Goal: Task Accomplishment & Management: Manage account settings

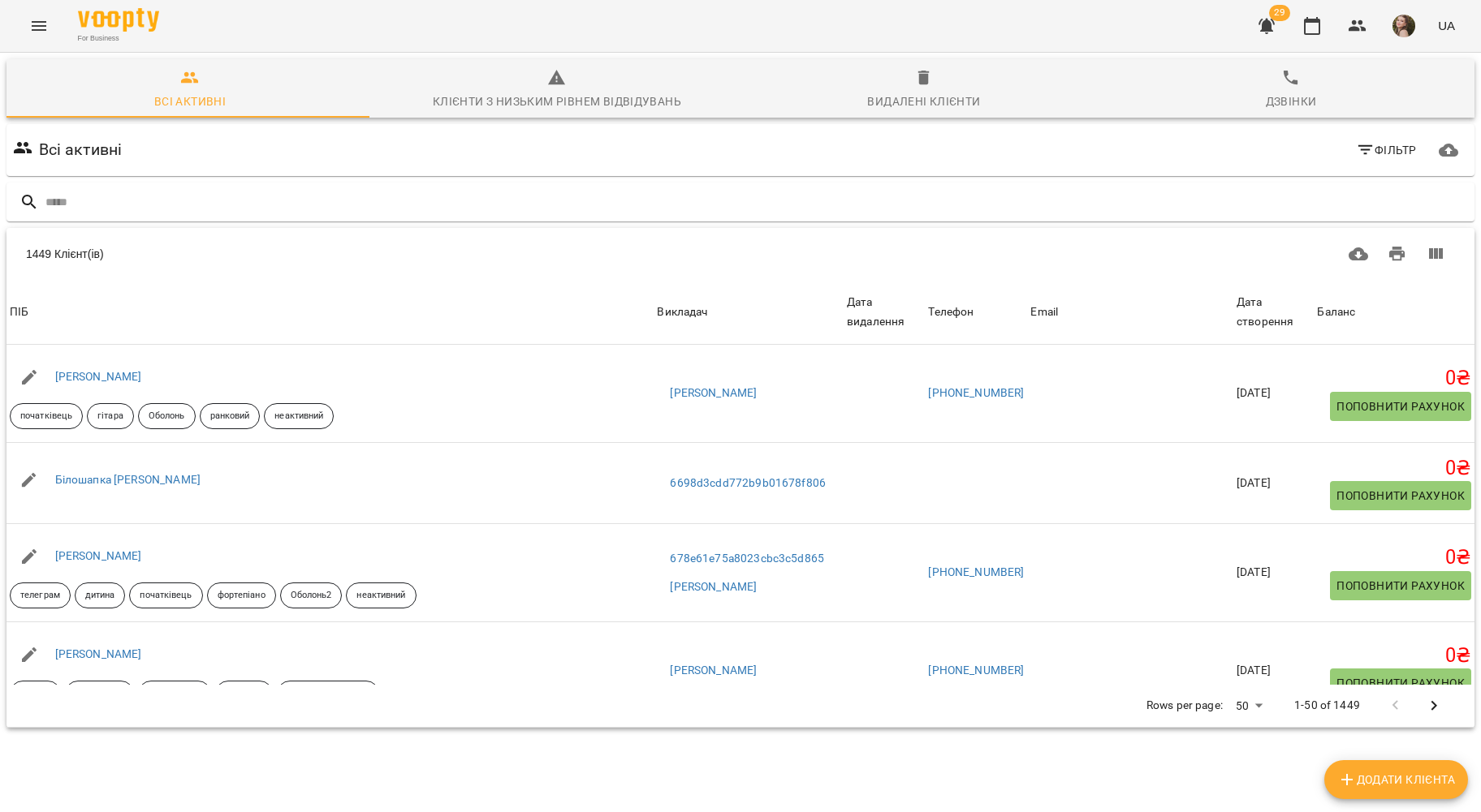
click at [52, 1] on div "For Business 29 UA" at bounding box center [740, 26] width 1481 height 52
click at [50, 17] on button "Menu" at bounding box center [39, 26] width 39 height 39
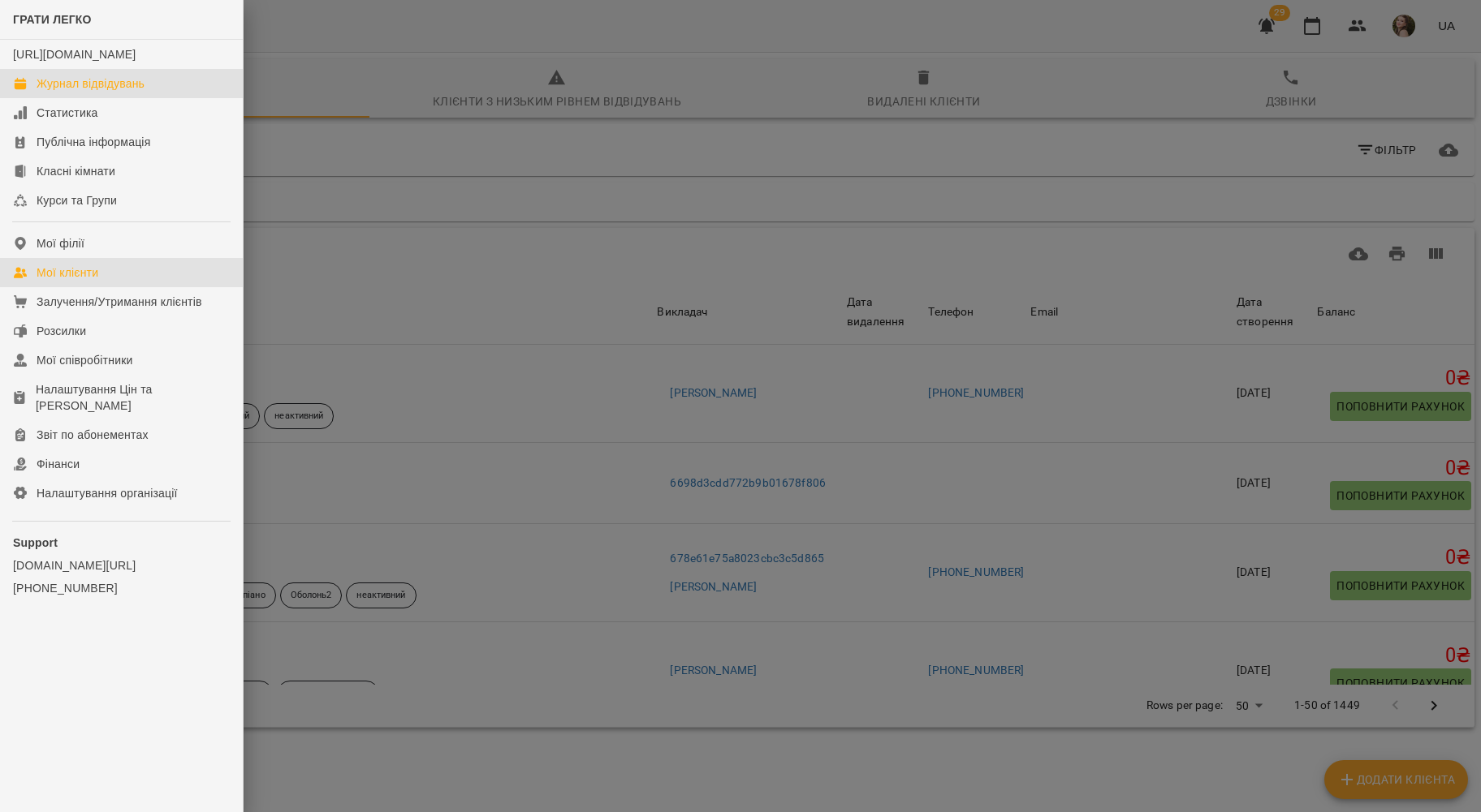
click at [97, 92] on div "Журнал відвідувань" at bounding box center [91, 83] width 108 height 16
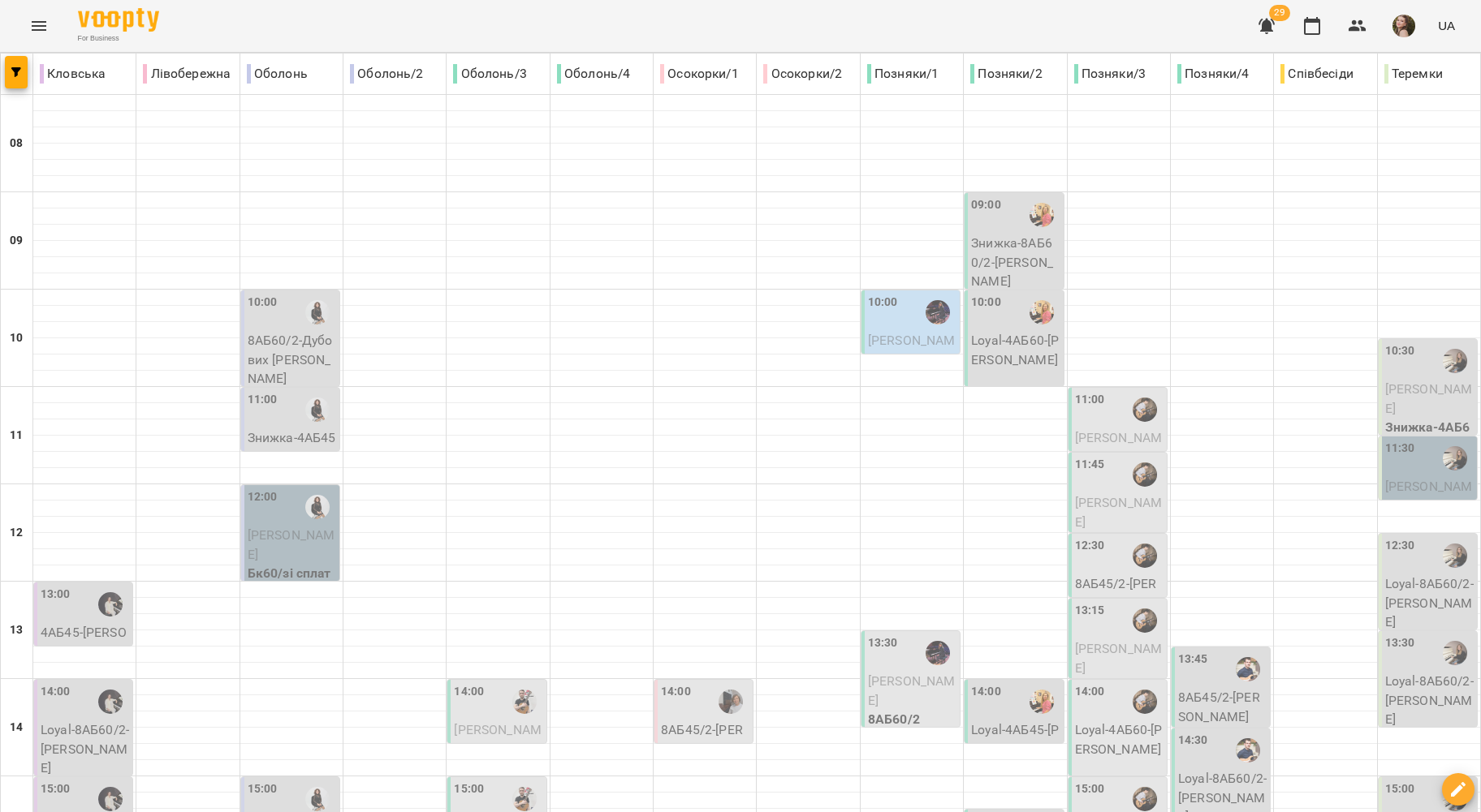
scroll to position [222, 0]
click at [39, 25] on icon "Menu" at bounding box center [39, 26] width 14 height 10
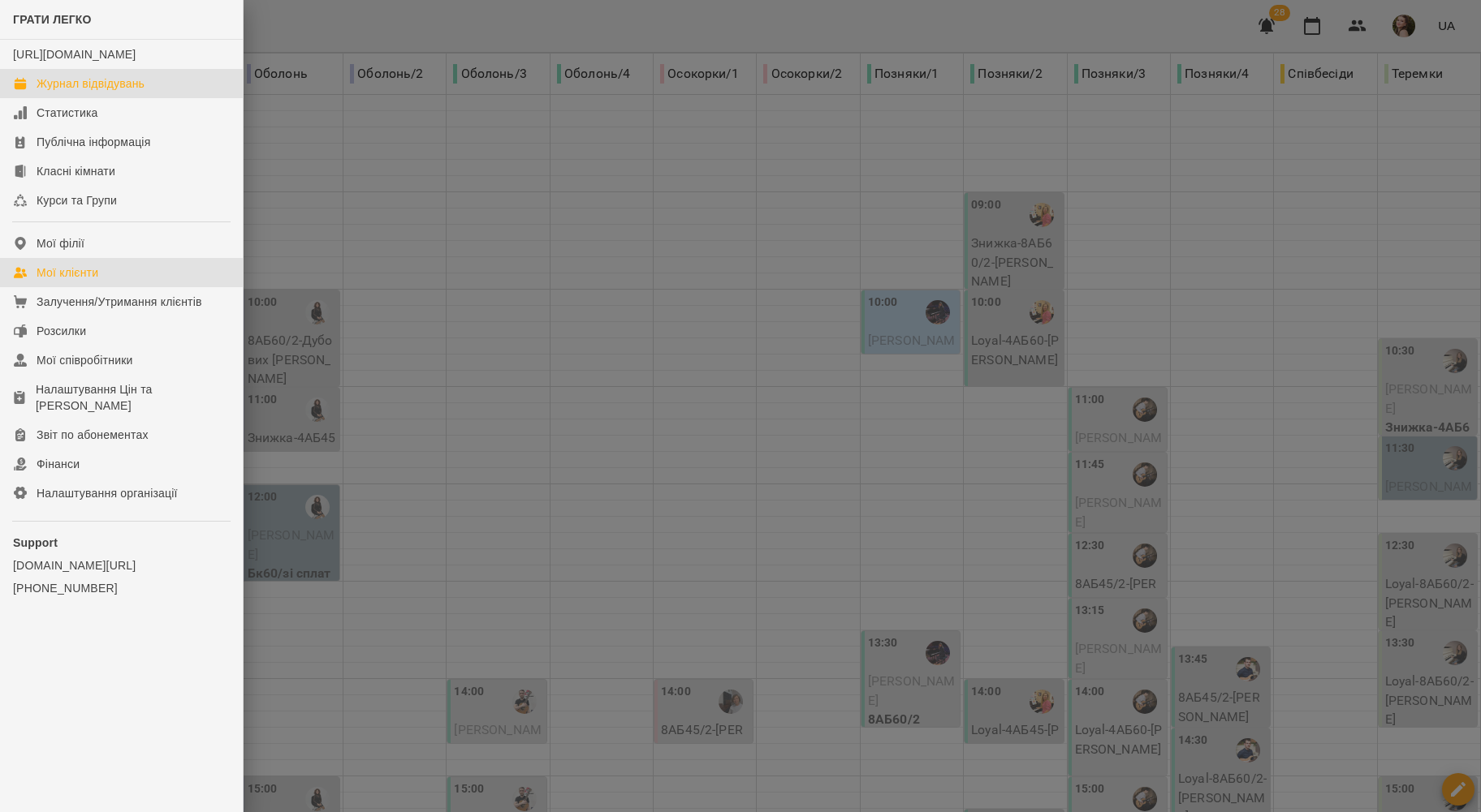
click at [74, 281] on div "Мої клієнти" at bounding box center [68, 272] width 62 height 16
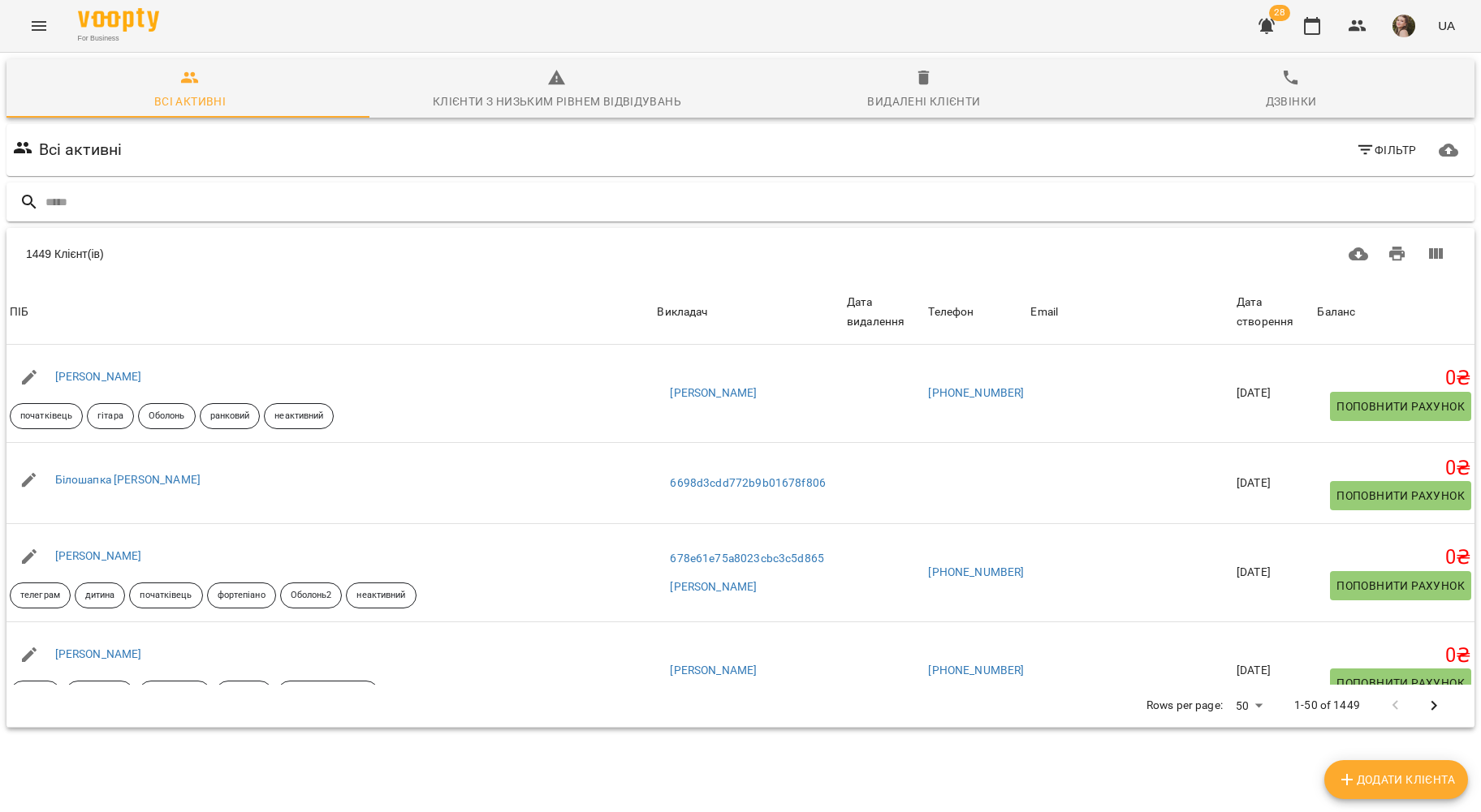
click at [396, 198] on input "text" at bounding box center [756, 203] width 1422 height 27
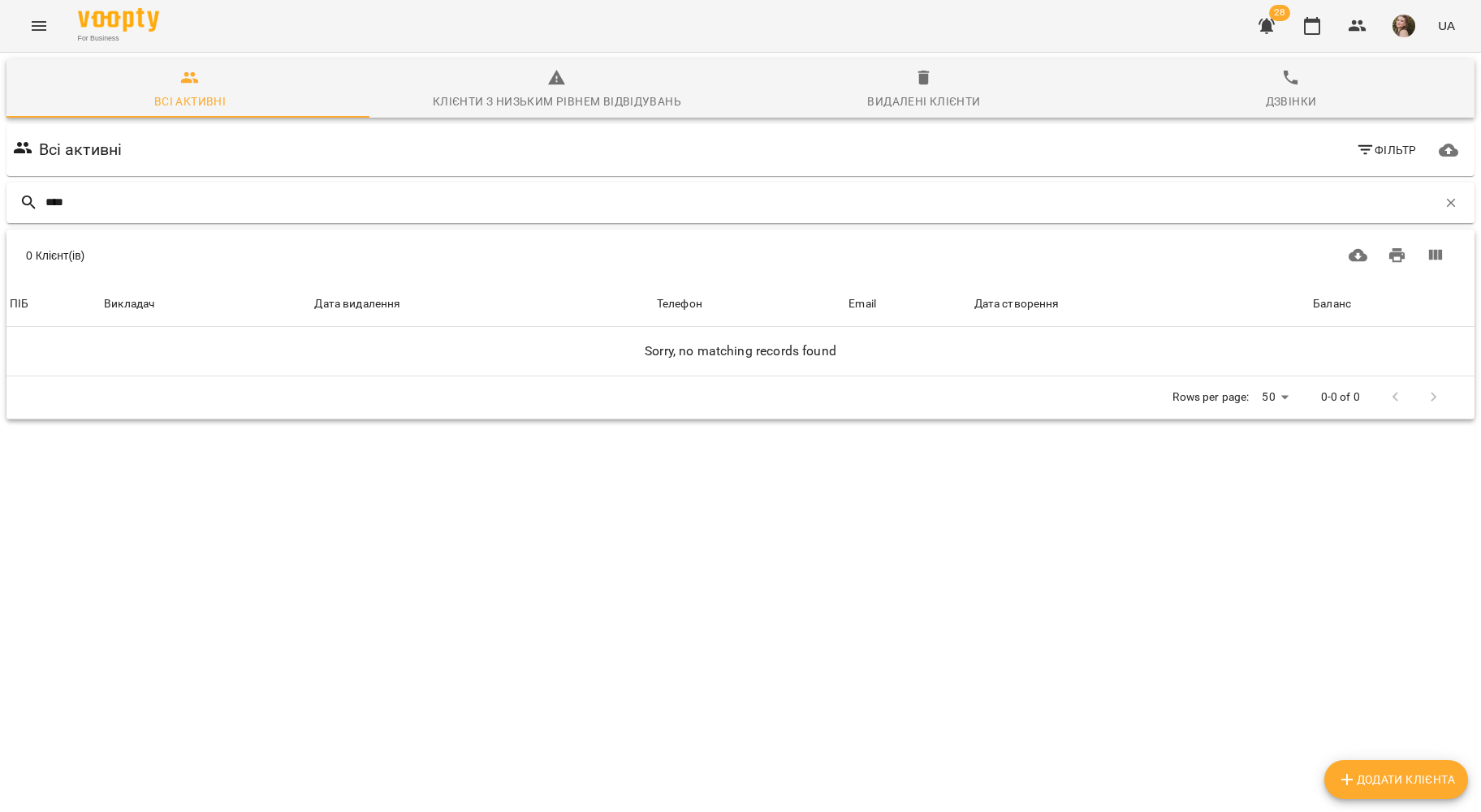
click at [62, 203] on input "****" at bounding box center [741, 203] width 1391 height 27
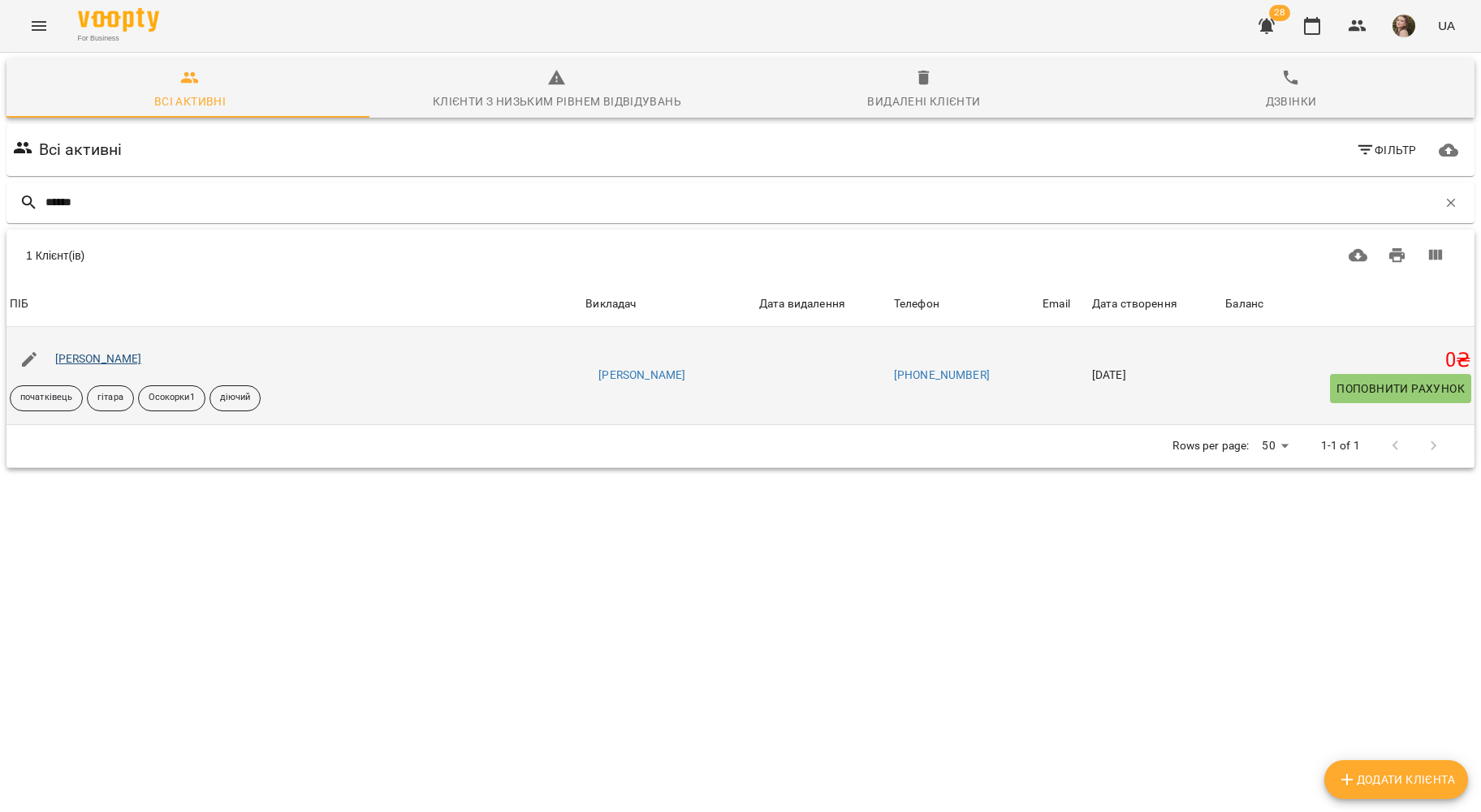
type input "******"
click at [89, 357] on link "[PERSON_NAME]" at bounding box center [99, 358] width 87 height 13
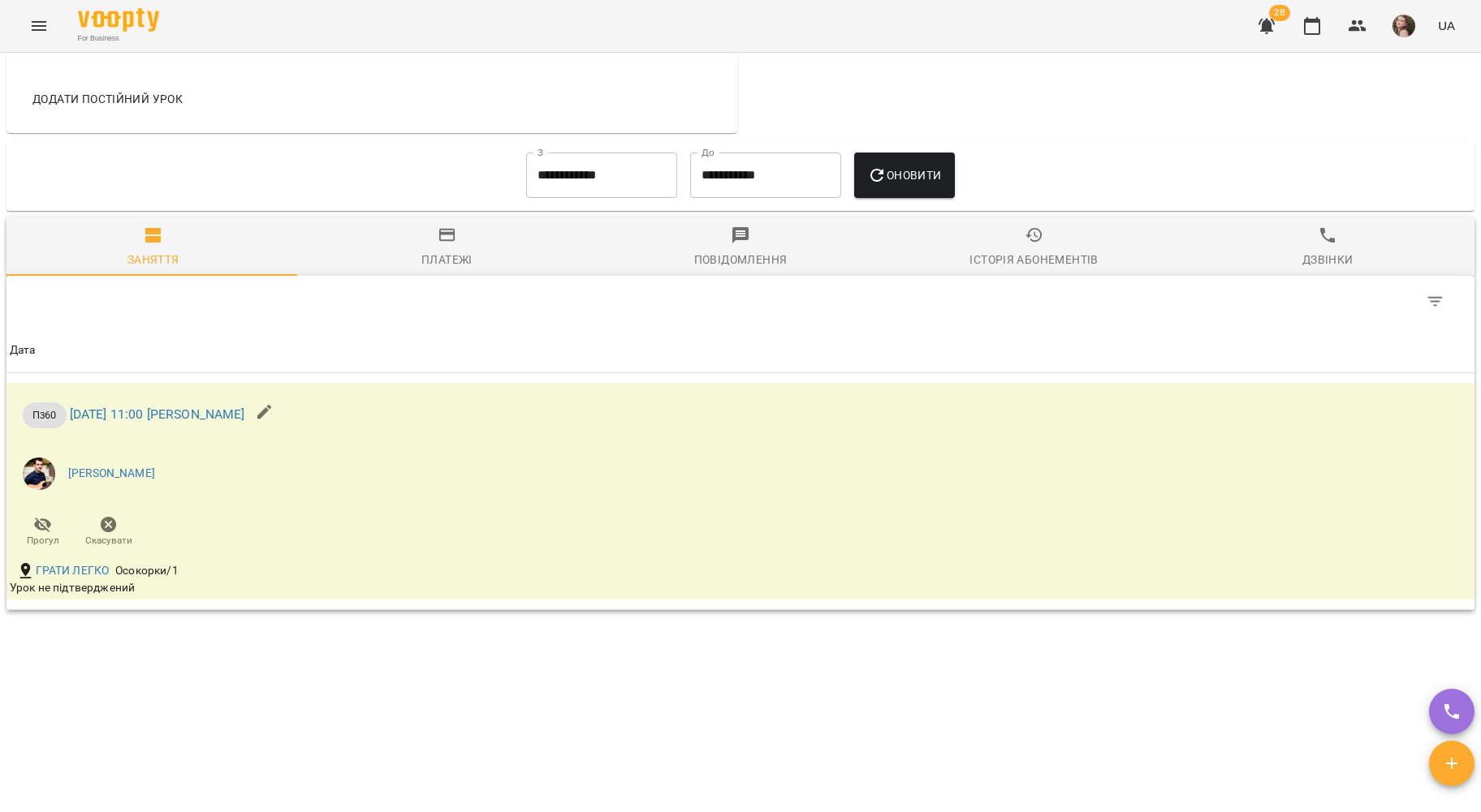
scroll to position [770, 0]
drag, startPoint x: 621, startPoint y: 45, endPoint x: 646, endPoint y: 18, distance: 36.8
click at [621, 45] on div "For Business 28 UA" at bounding box center [740, 26] width 1481 height 52
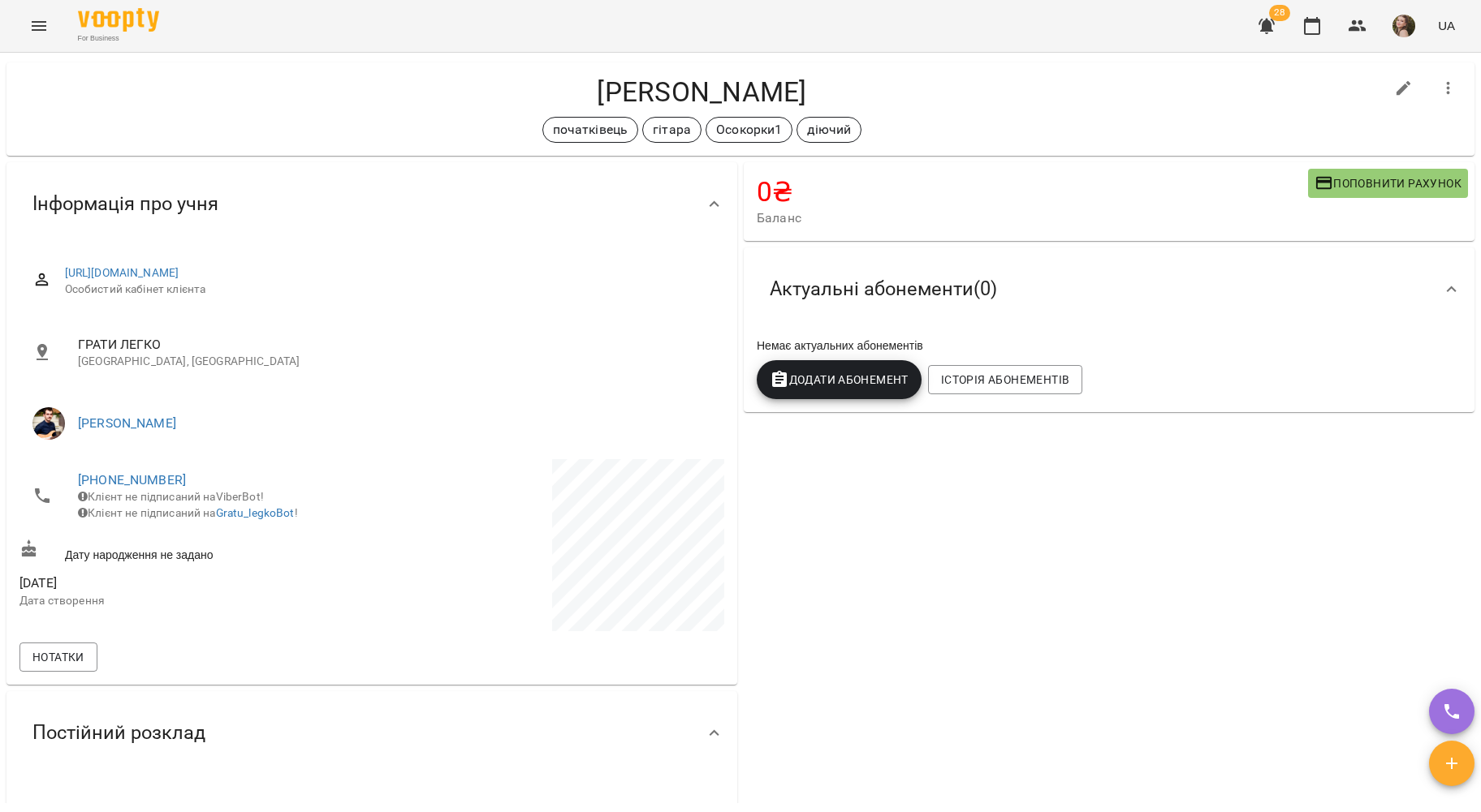
scroll to position [0, 0]
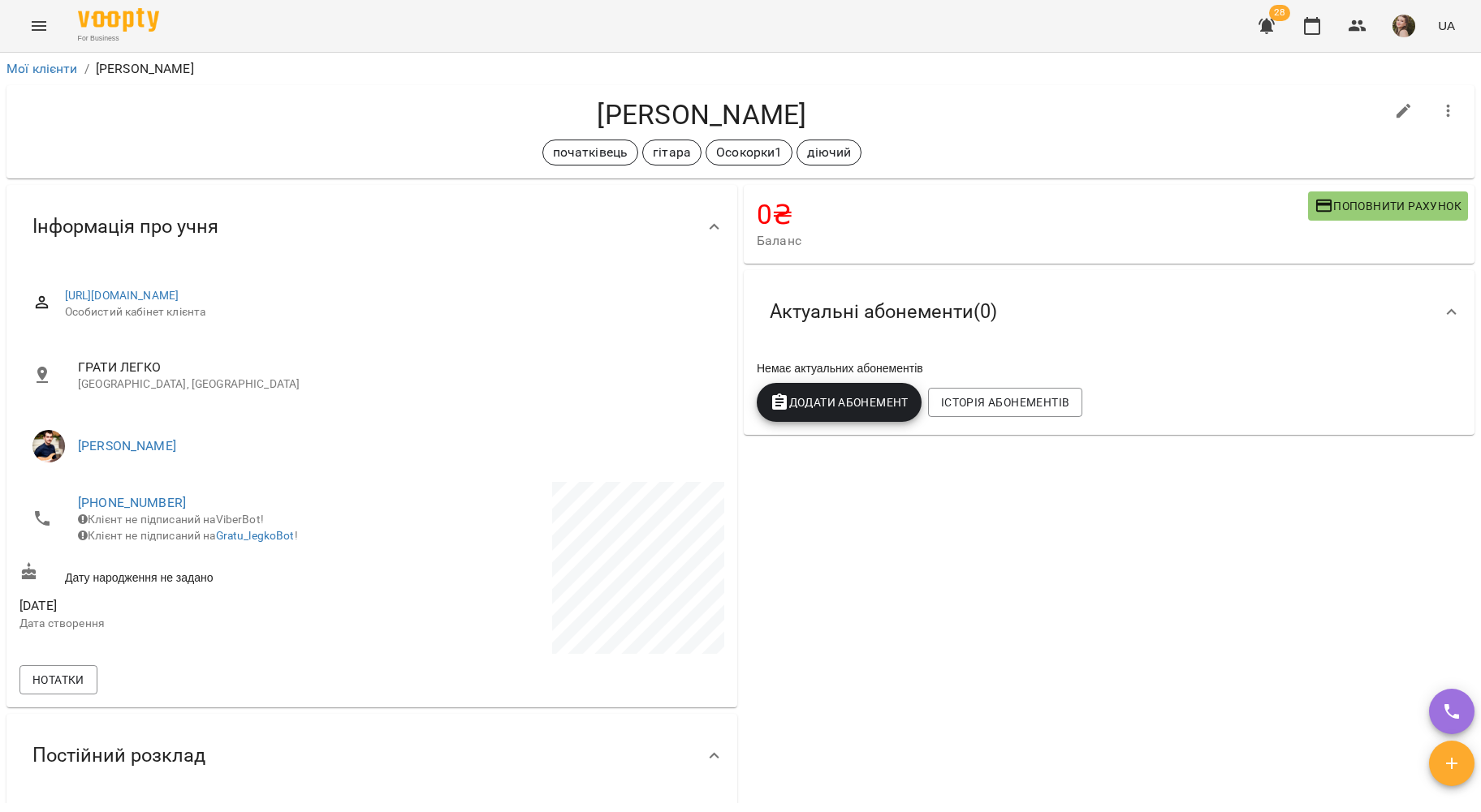
drag, startPoint x: 71, startPoint y: 75, endPoint x: 87, endPoint y: 67, distance: 17.9
click at [36, 33] on icon "Menu" at bounding box center [39, 26] width 19 height 19
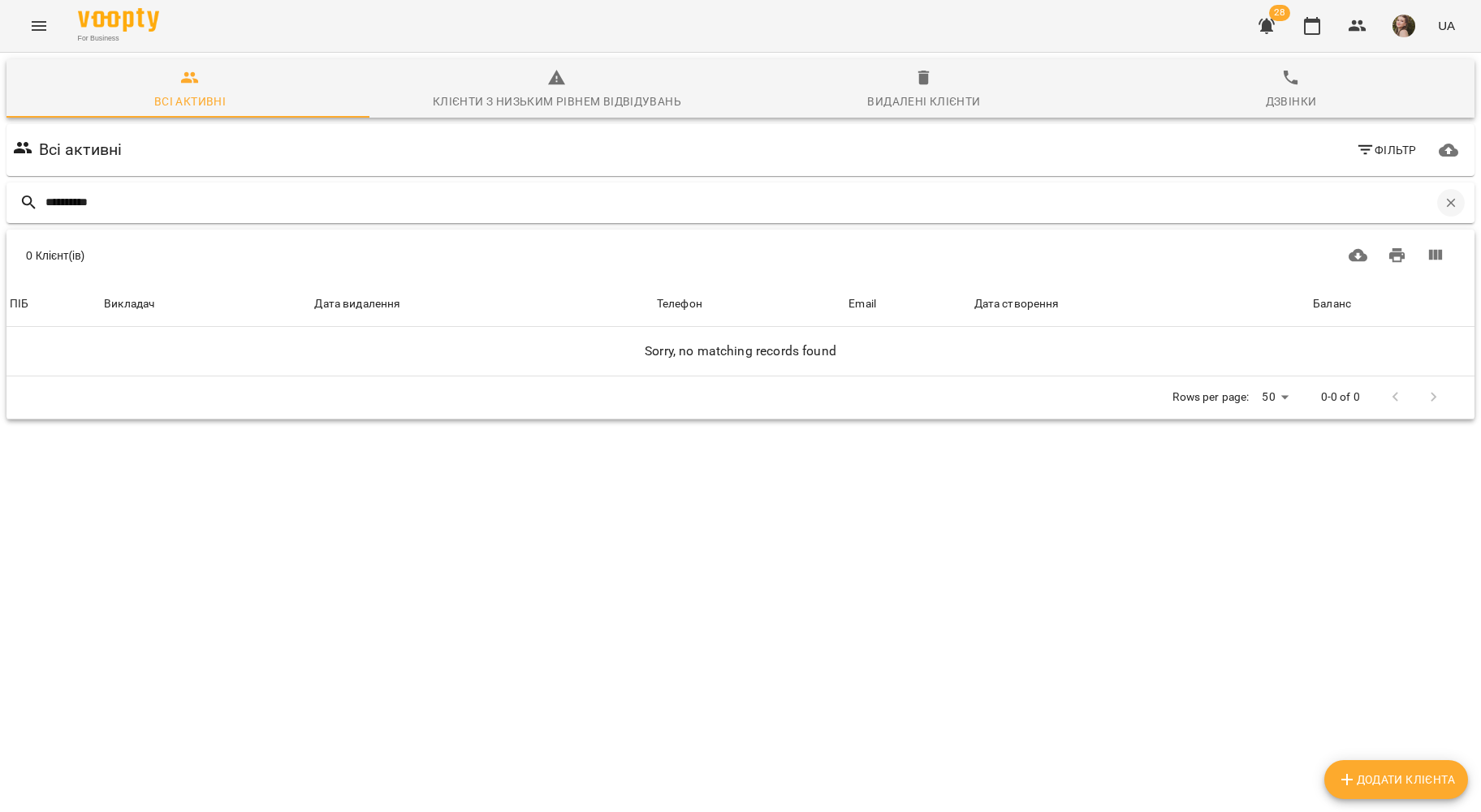
type input "**********"
click at [1443, 201] on icon "button" at bounding box center [1450, 203] width 14 height 14
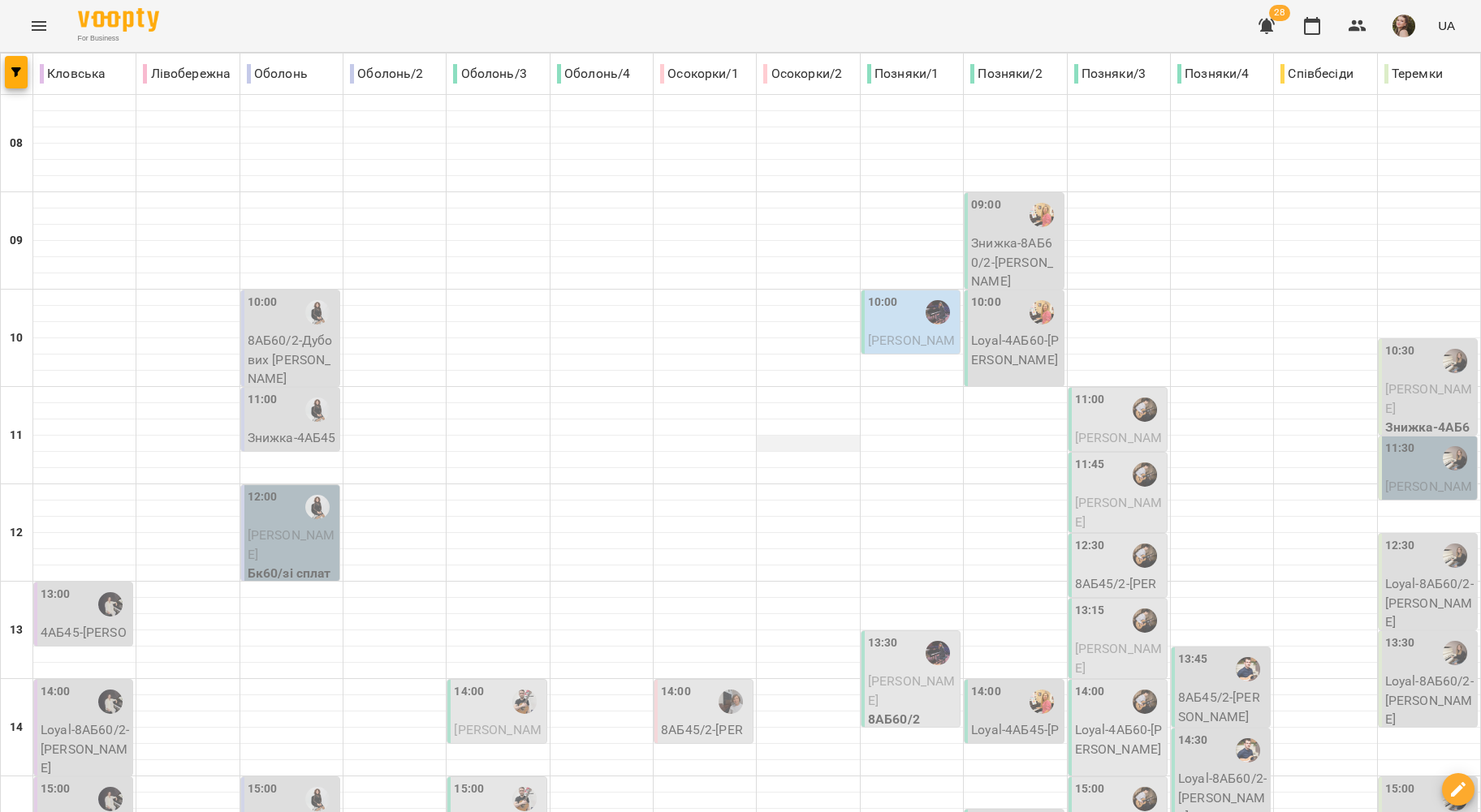
scroll to position [656, 0]
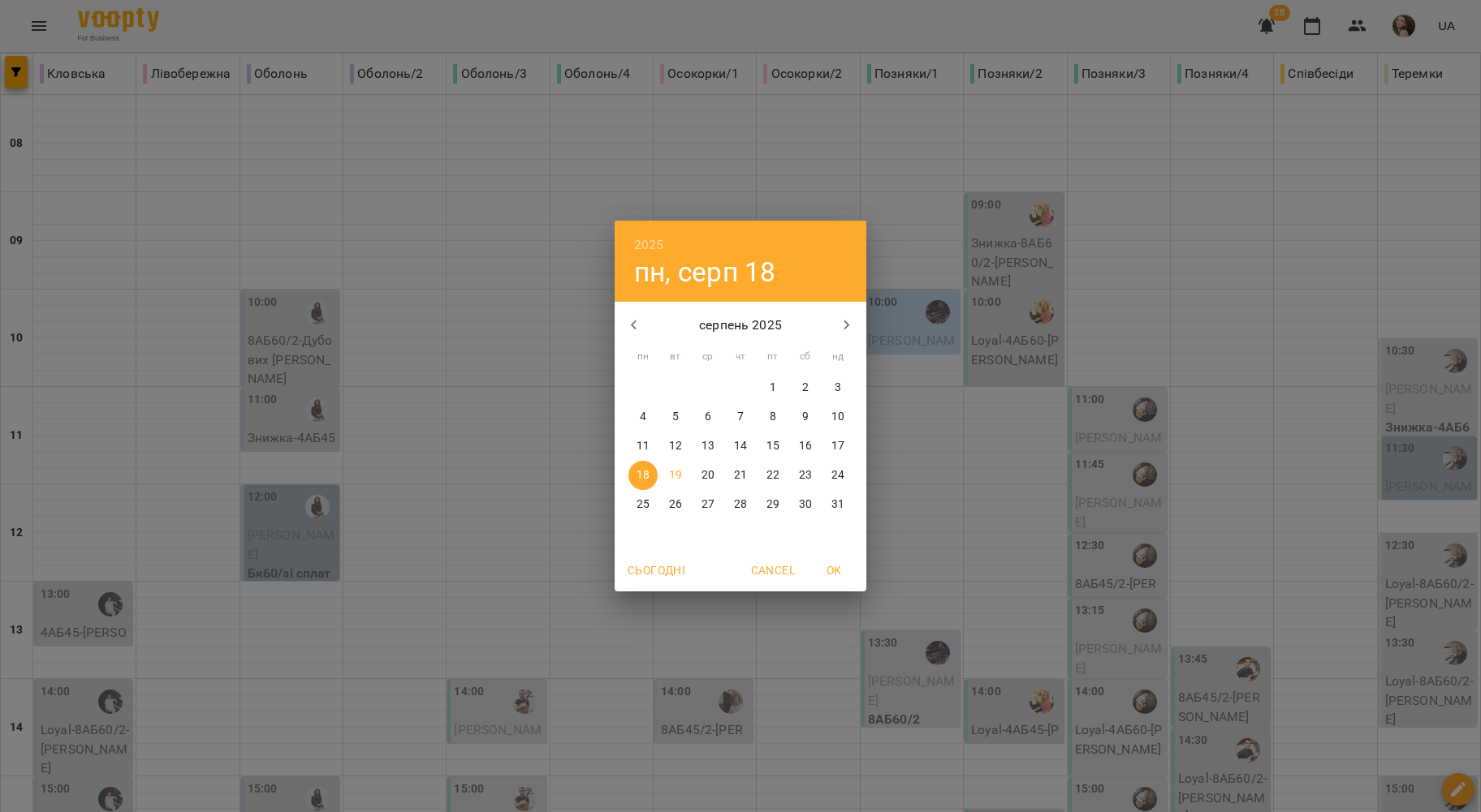
drag, startPoint x: 641, startPoint y: 548, endPoint x: 654, endPoint y: 572, distance: 27.3
click at [641, 551] on div "Сьогодні Cancel OK" at bounding box center [740, 571] width 252 height 42
click at [654, 572] on span "Сьогодні" at bounding box center [657, 571] width 58 height 19
click at [852, 566] on span "OK" at bounding box center [834, 571] width 39 height 19
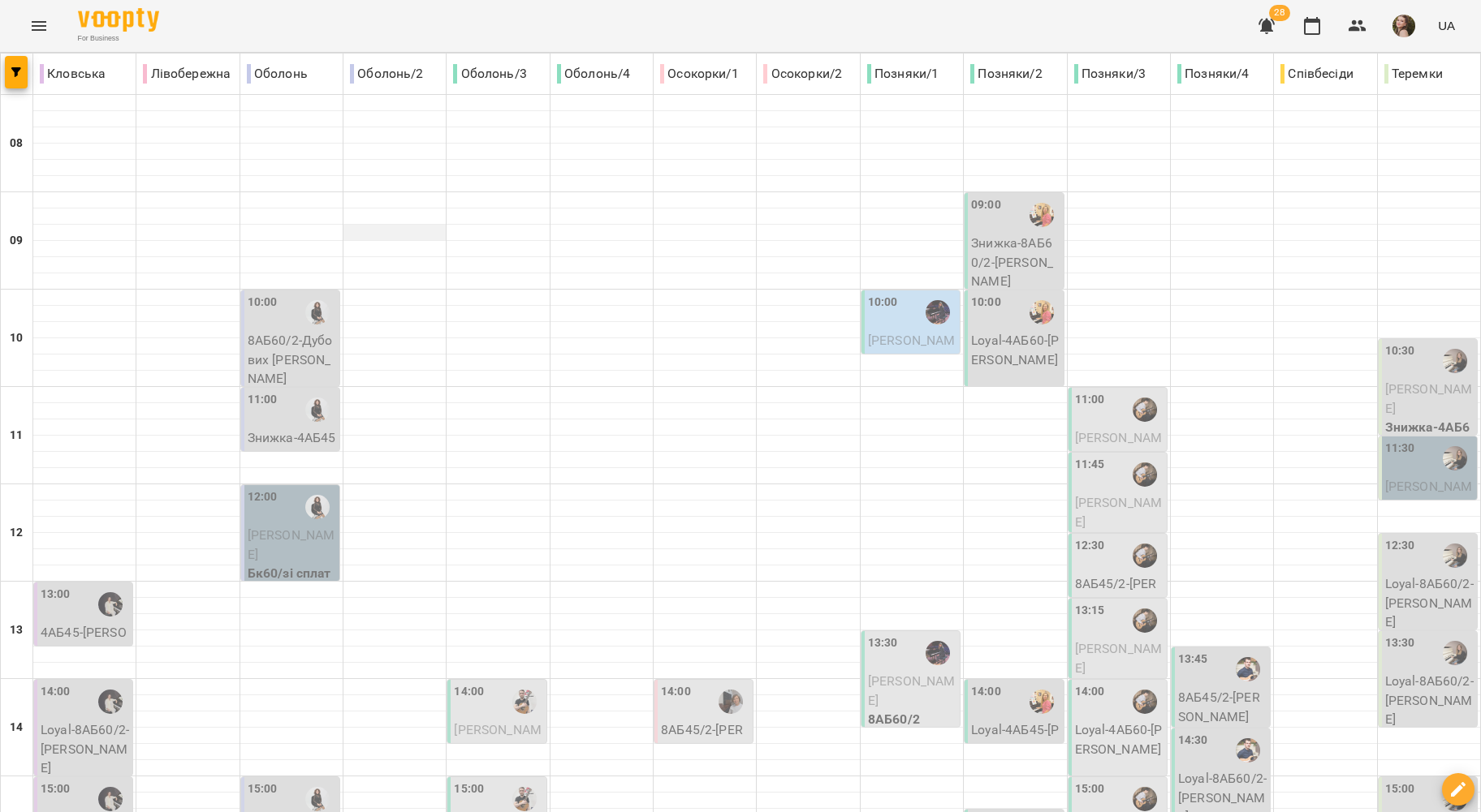
scroll to position [439, 0]
click at [312, 787] on img "Любов ПУШНЯК" at bounding box center [317, 798] width 24 height 24
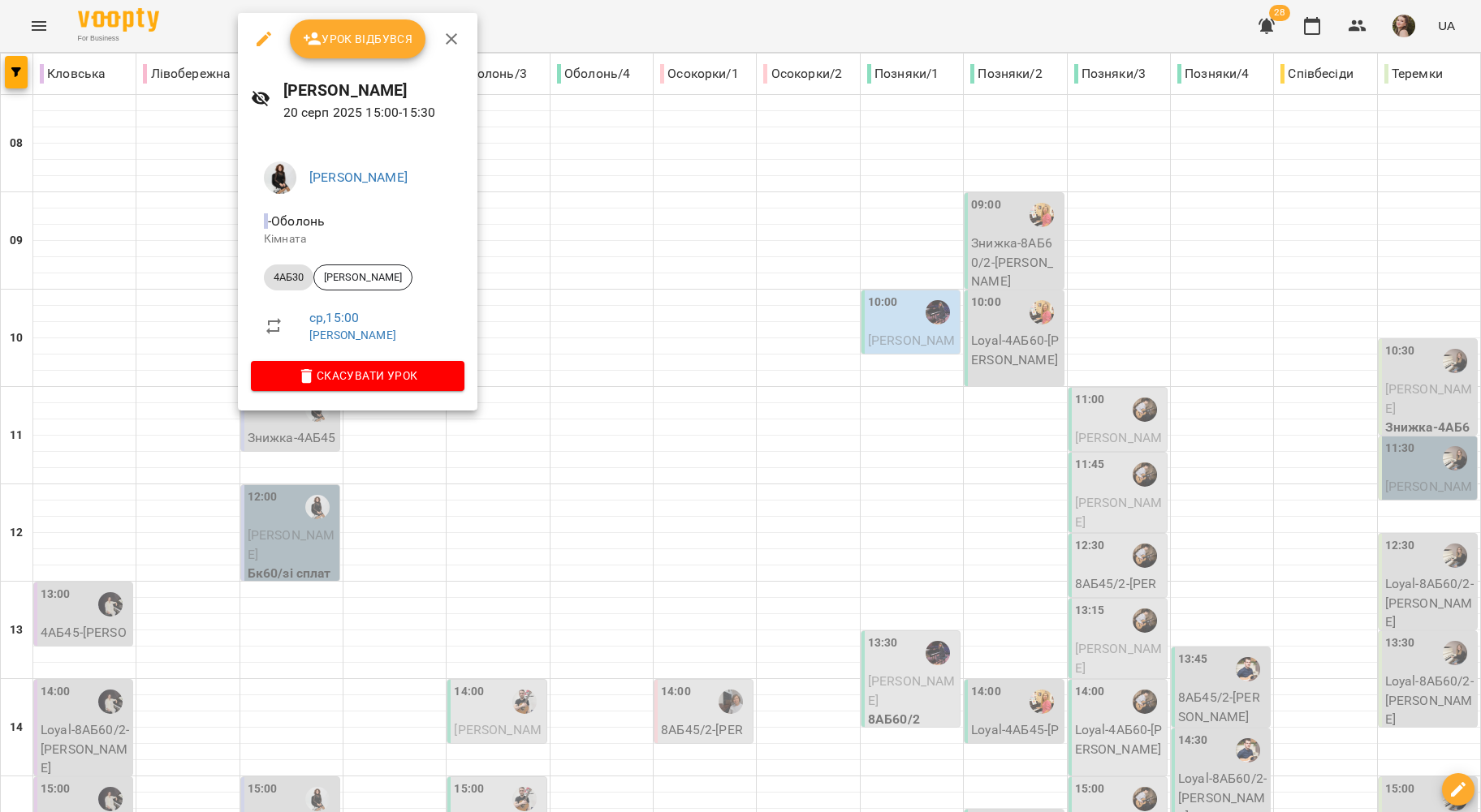
click at [459, 36] on icon "button" at bounding box center [451, 39] width 19 height 19
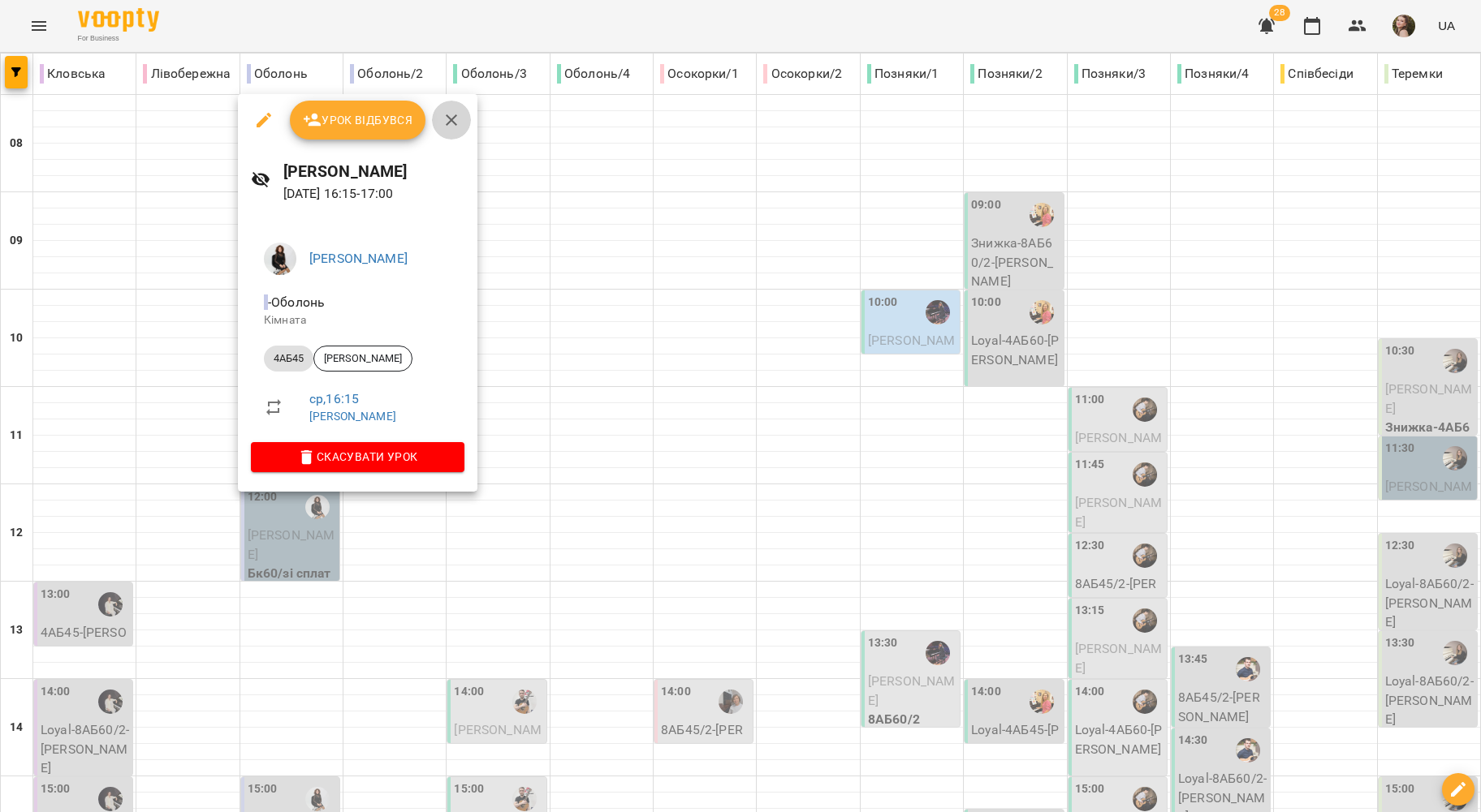
click at [450, 119] on icon "button" at bounding box center [451, 120] width 12 height 12
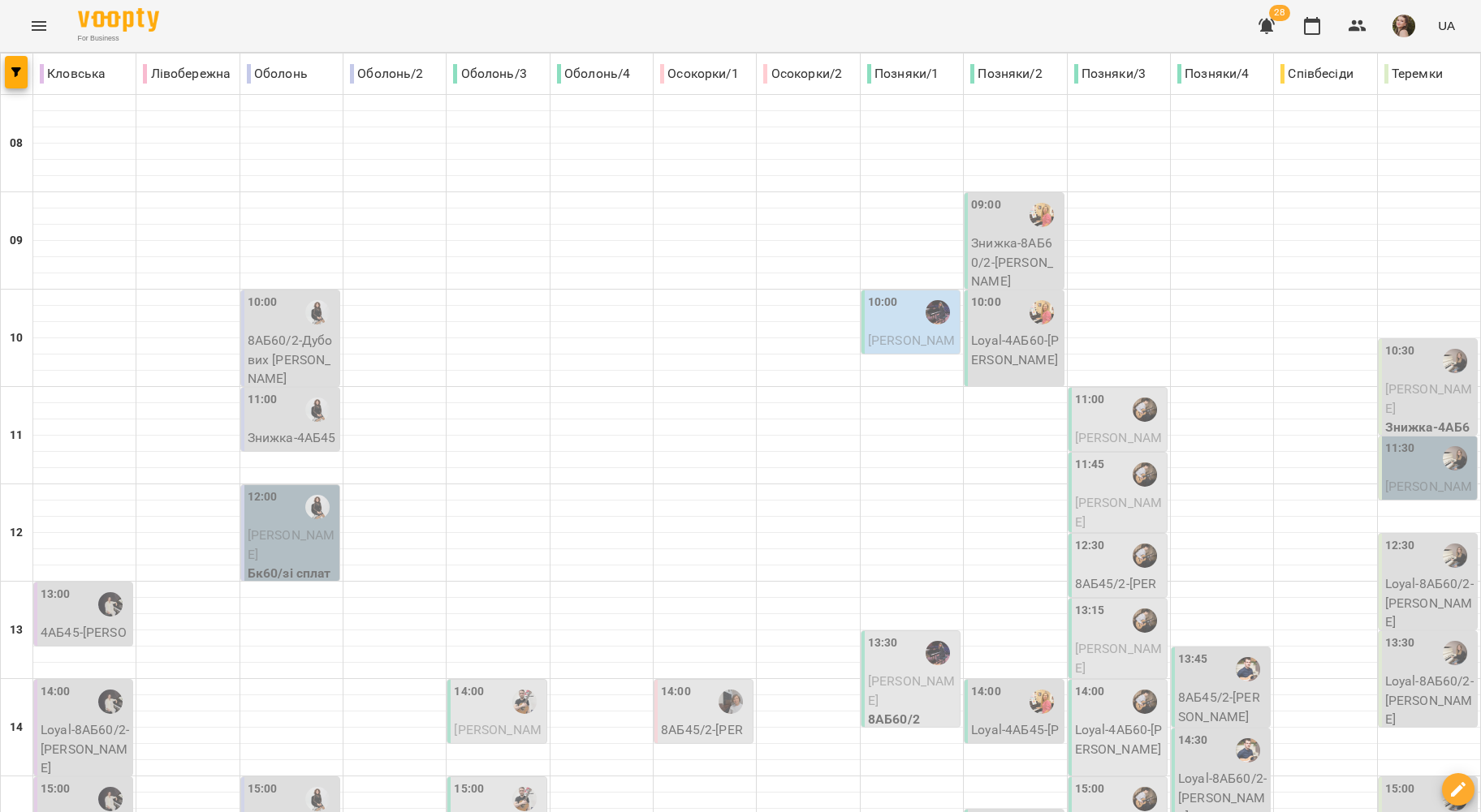
scroll to position [656, 0]
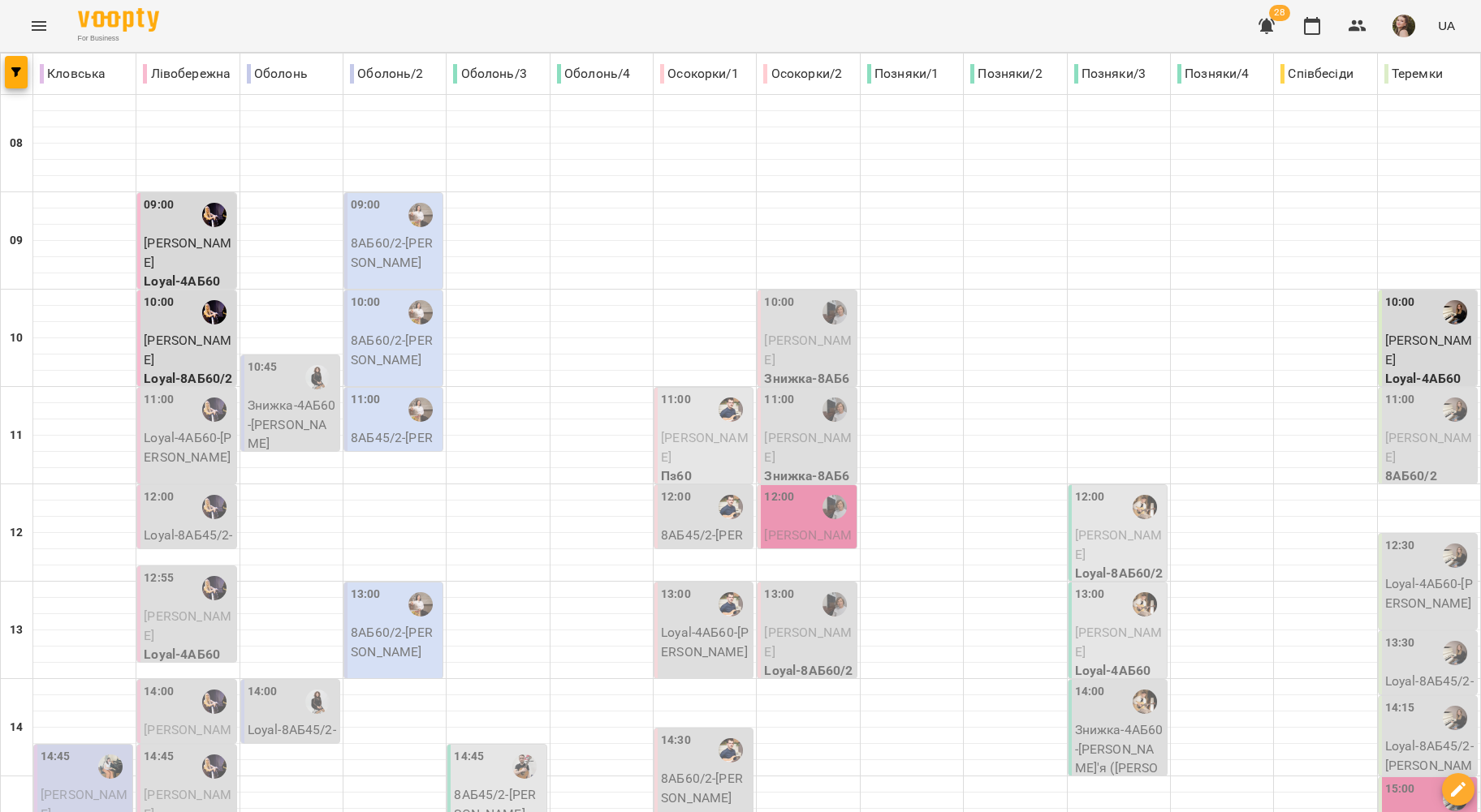
scroll to position [546, 0]
click at [299, 684] on div at bounding box center [317, 702] width 38 height 38
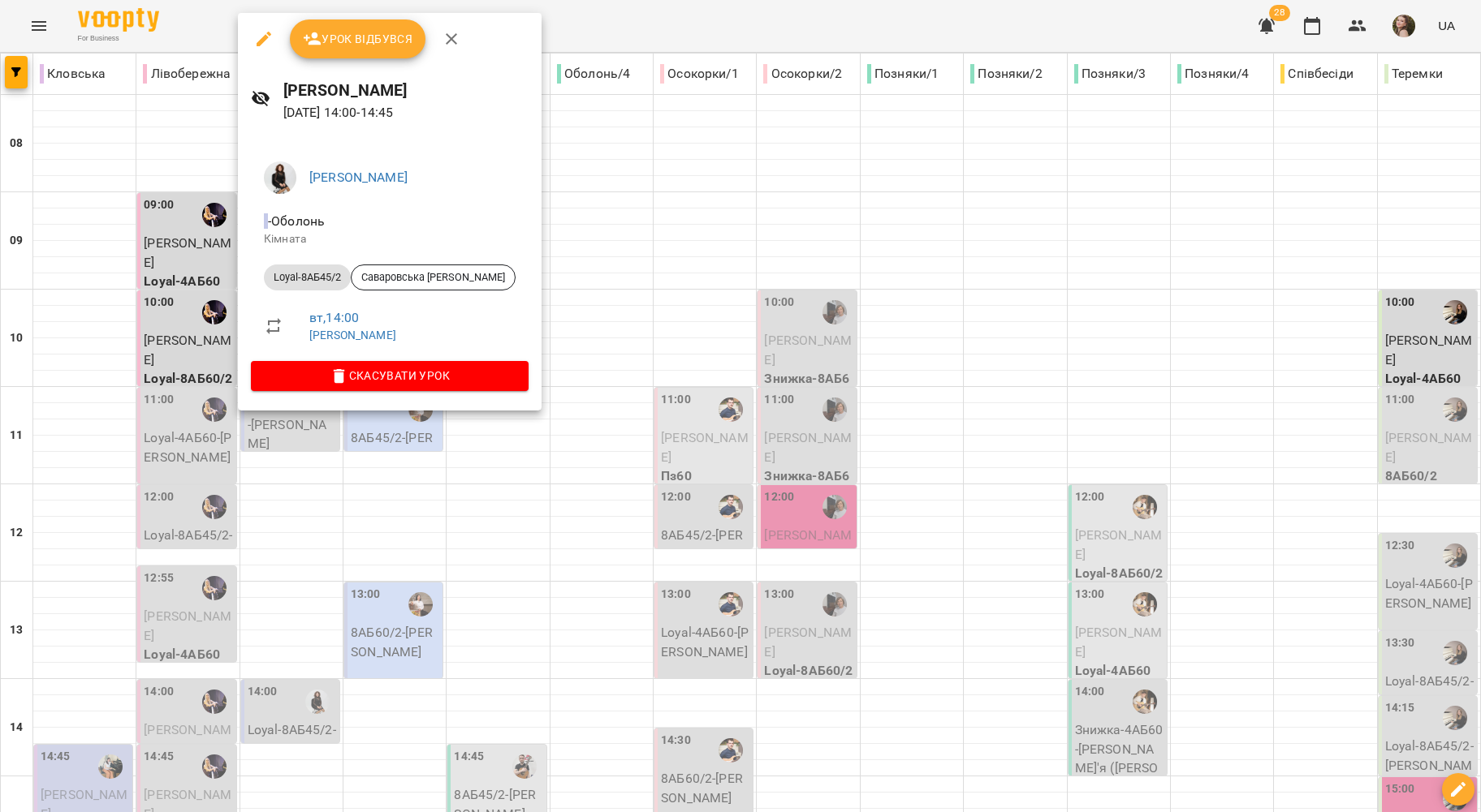
click at [450, 40] on icon "button" at bounding box center [451, 39] width 12 height 12
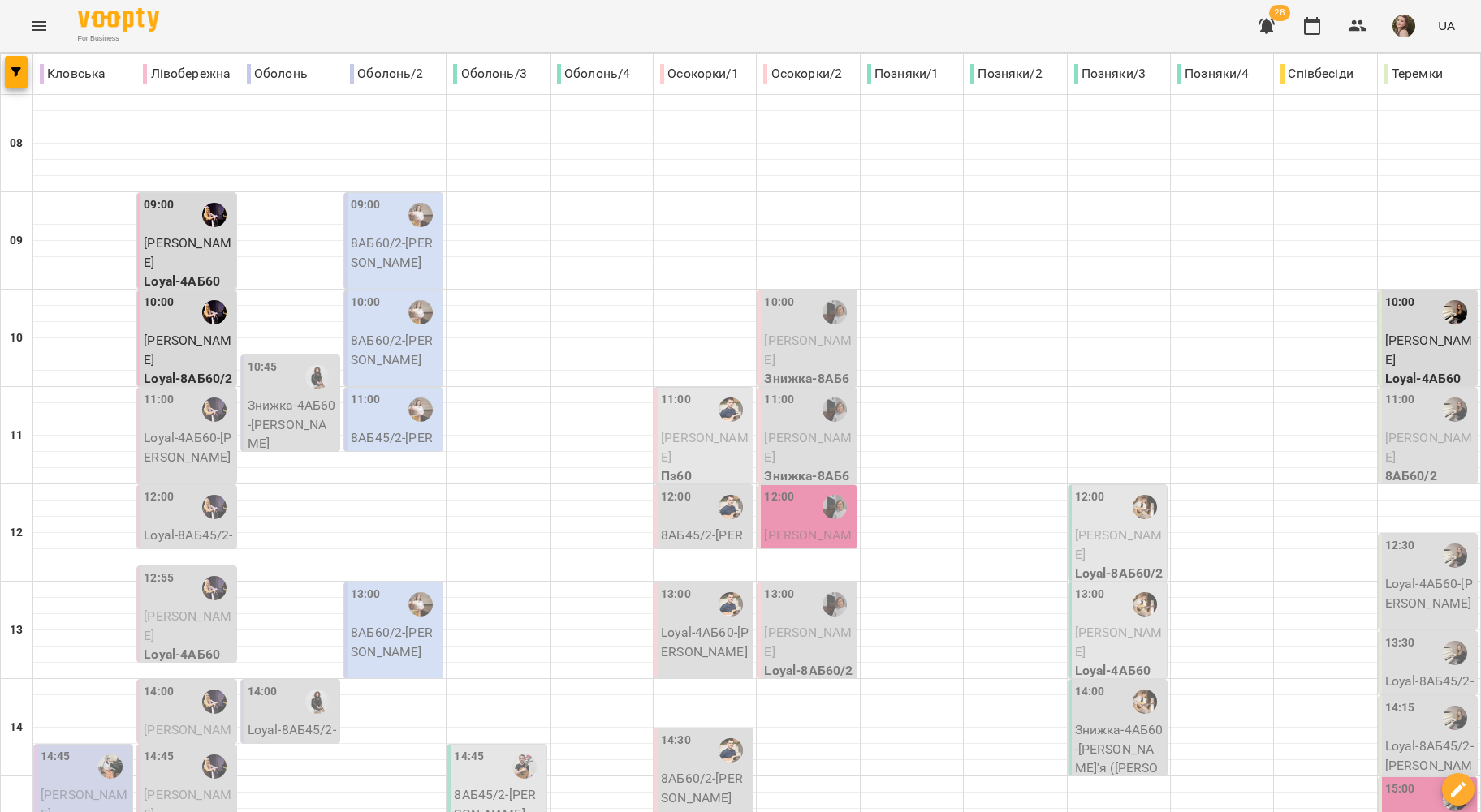
click at [313, 720] on p "Loyal-8АБ45/2 - Саваровська [PERSON_NAME]" at bounding box center [292, 758] width 89 height 76
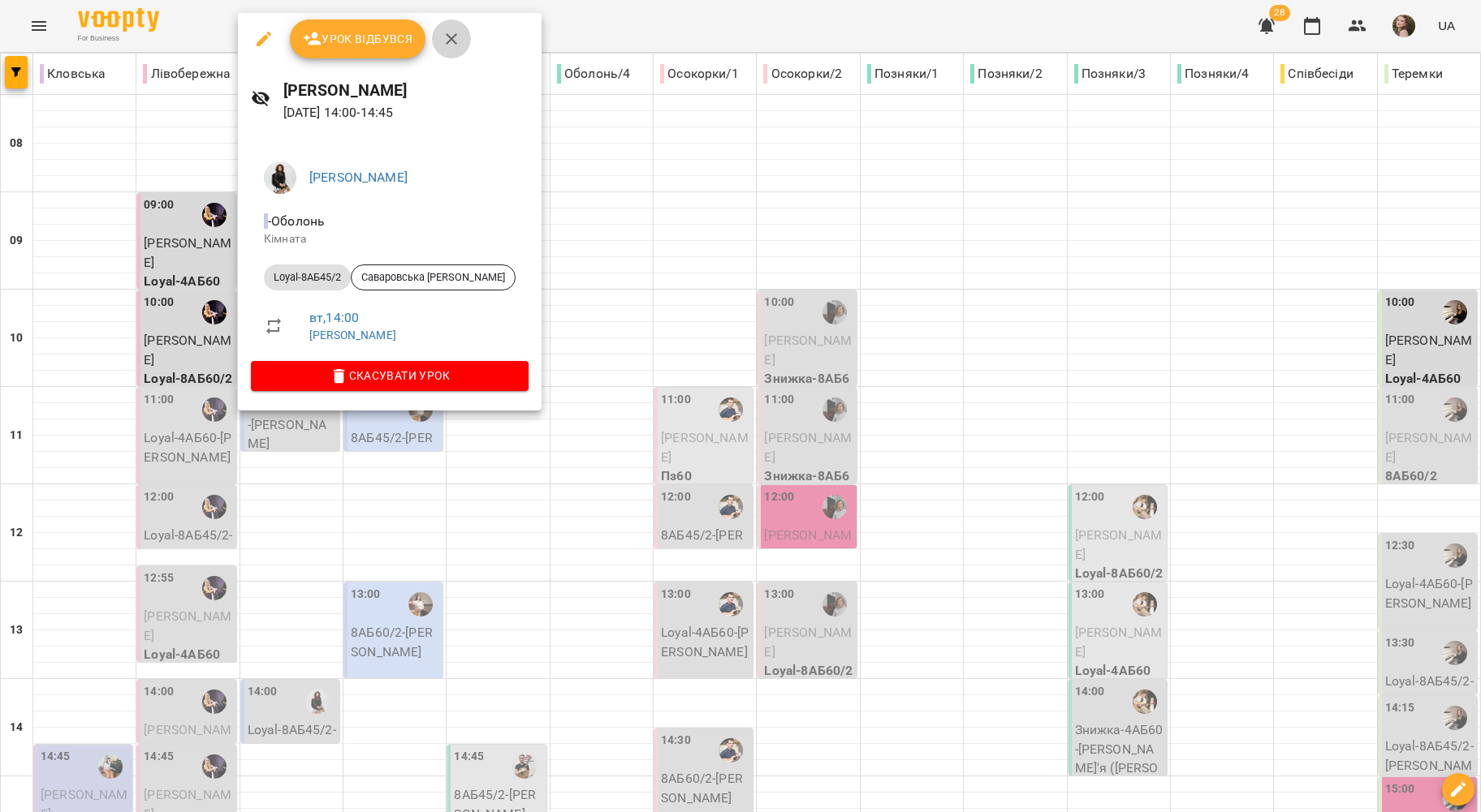
click at [443, 33] on icon "button" at bounding box center [451, 39] width 19 height 19
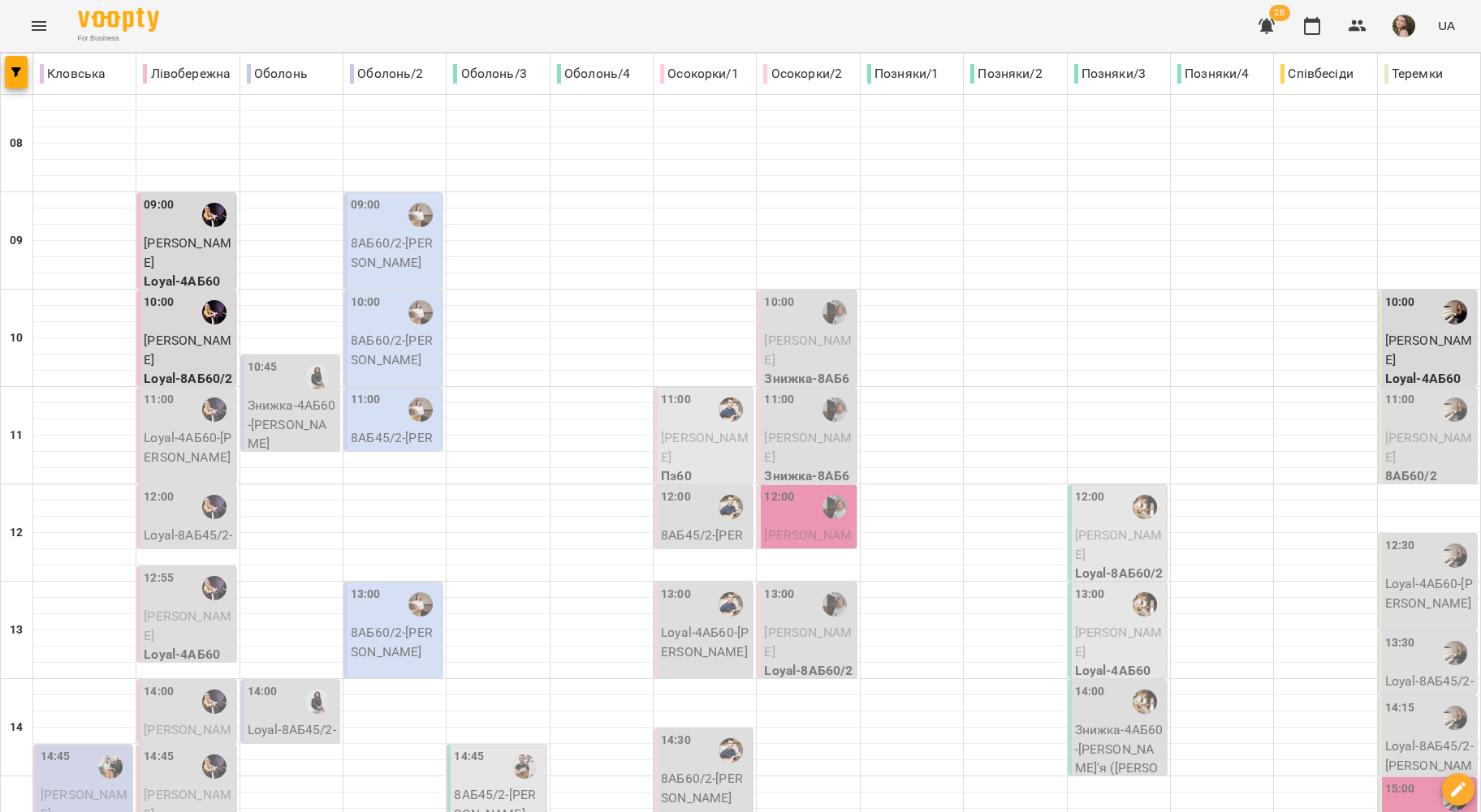
scroll to position [656, 0]
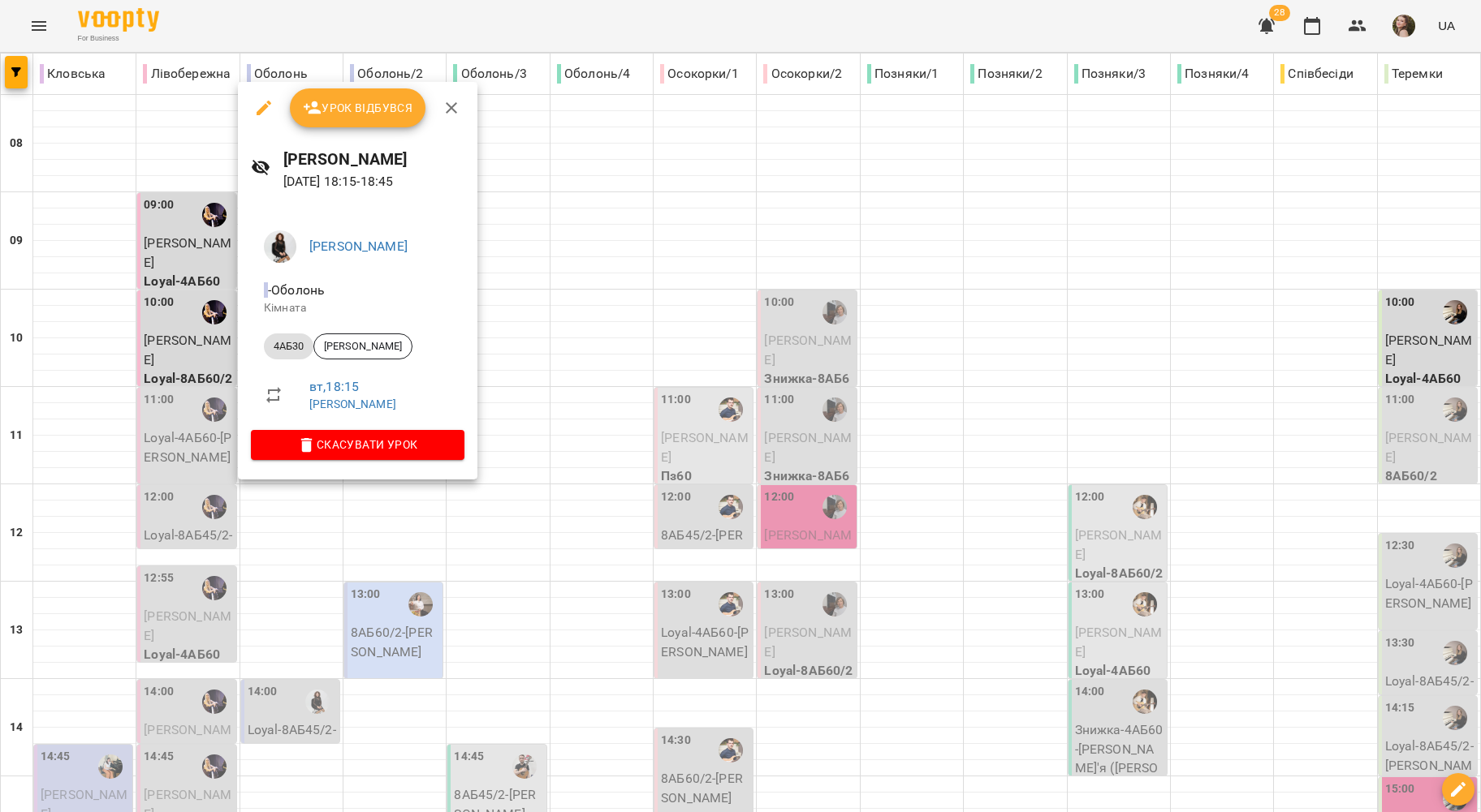
click at [450, 114] on icon "button" at bounding box center [451, 108] width 19 height 19
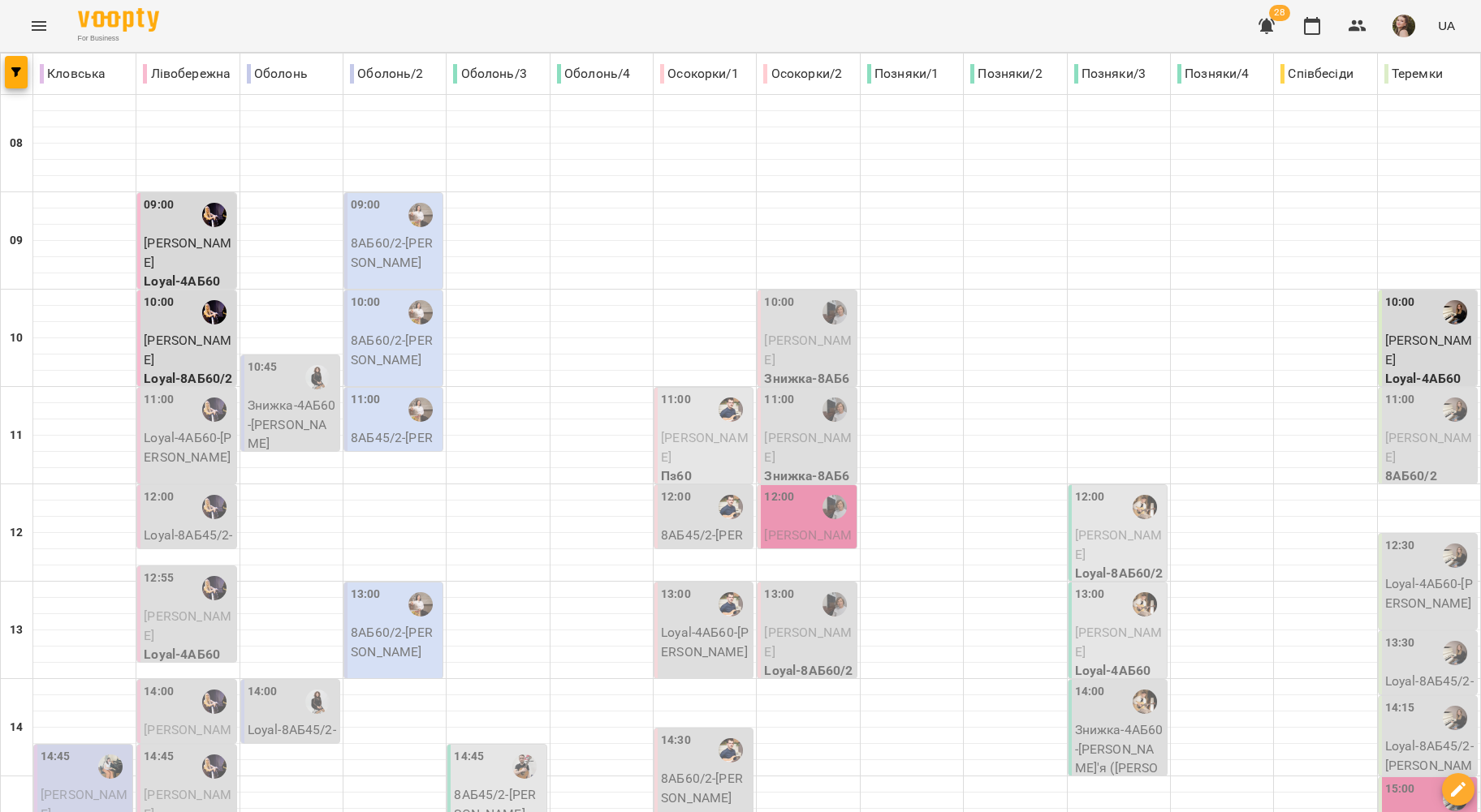
scroll to position [439, 0]
click at [327, 684] on div at bounding box center [317, 702] width 38 height 38
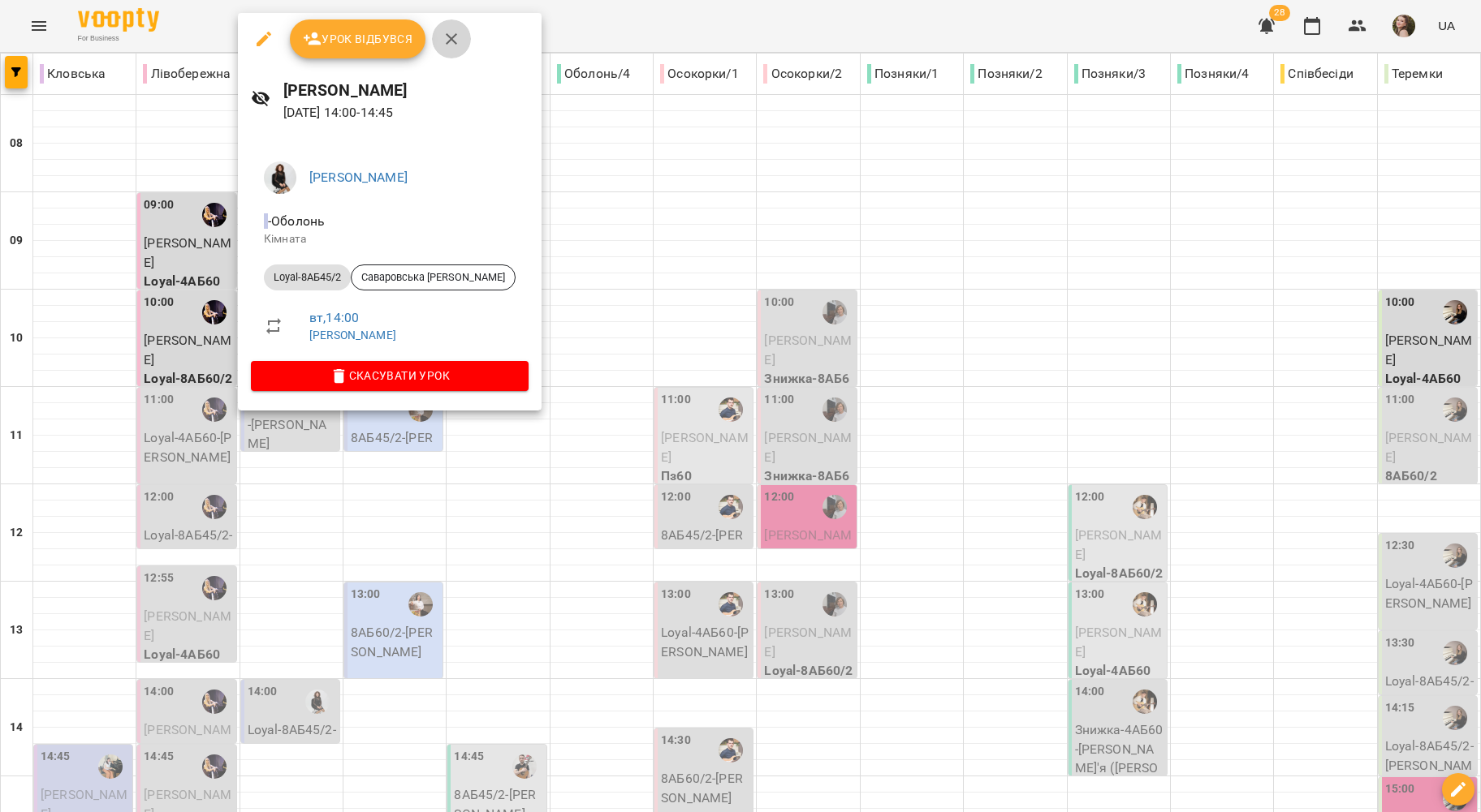
click at [441, 38] on icon "button" at bounding box center [451, 39] width 19 height 19
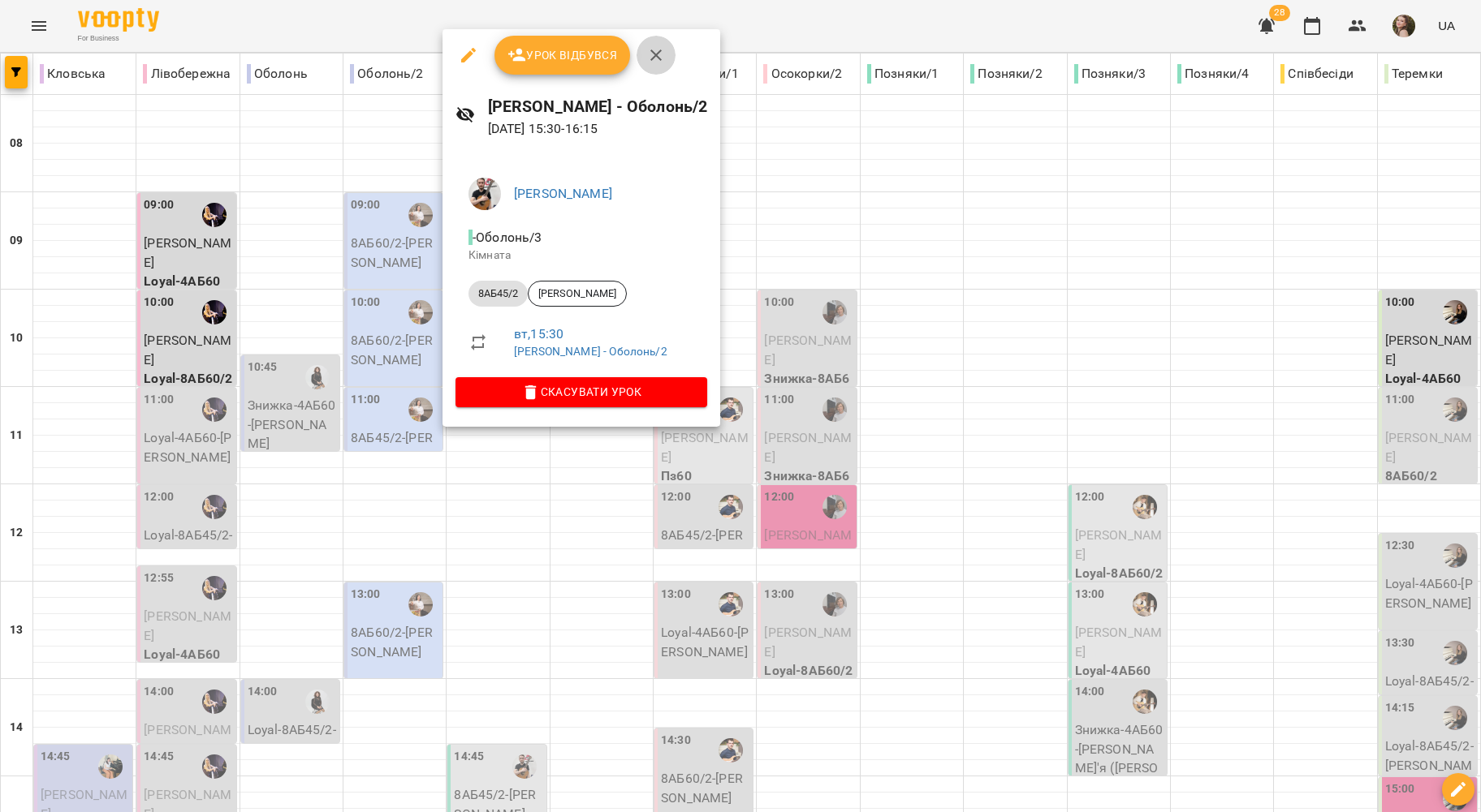
click at [659, 56] on icon "button" at bounding box center [656, 55] width 19 height 19
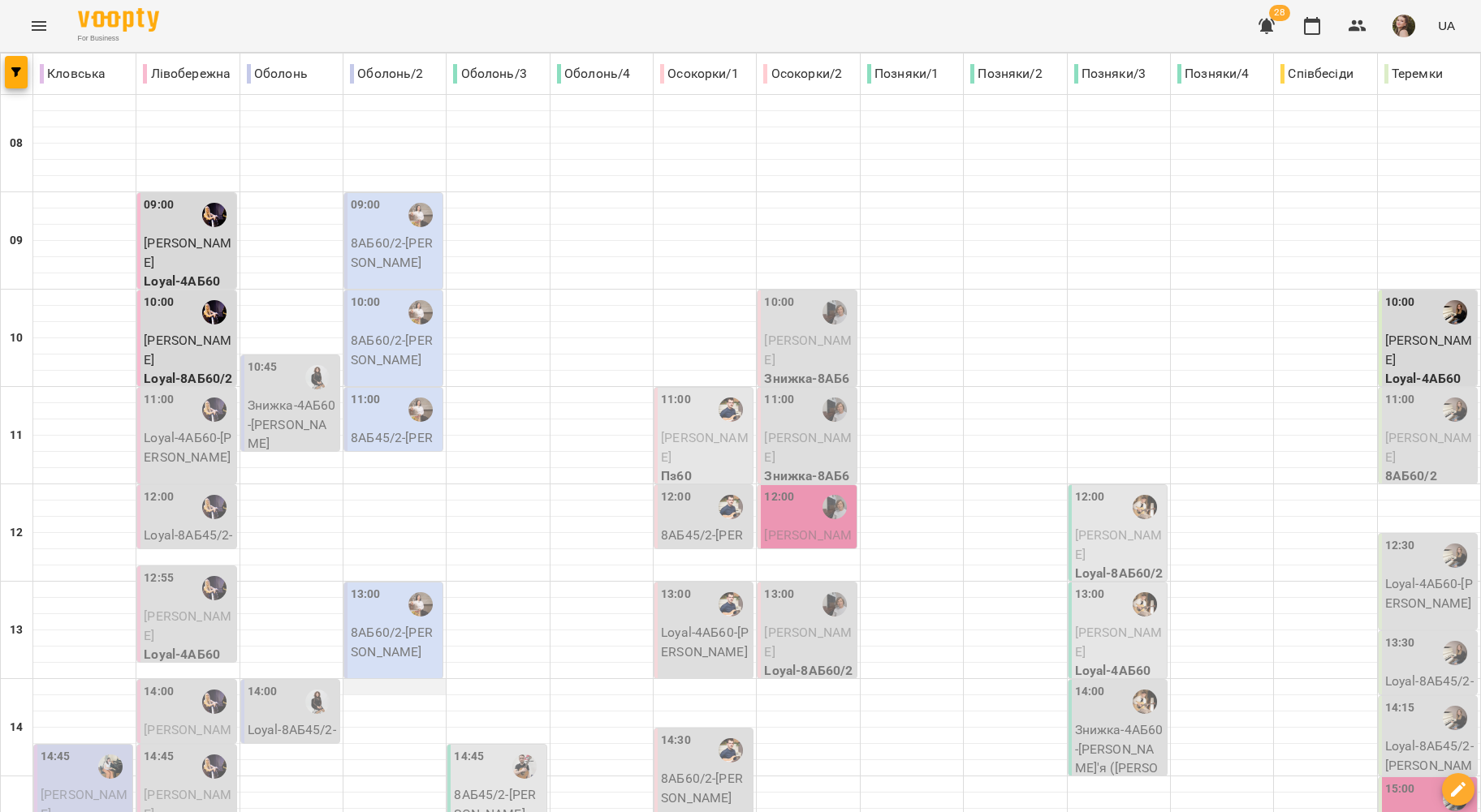
scroll to position [656, 0]
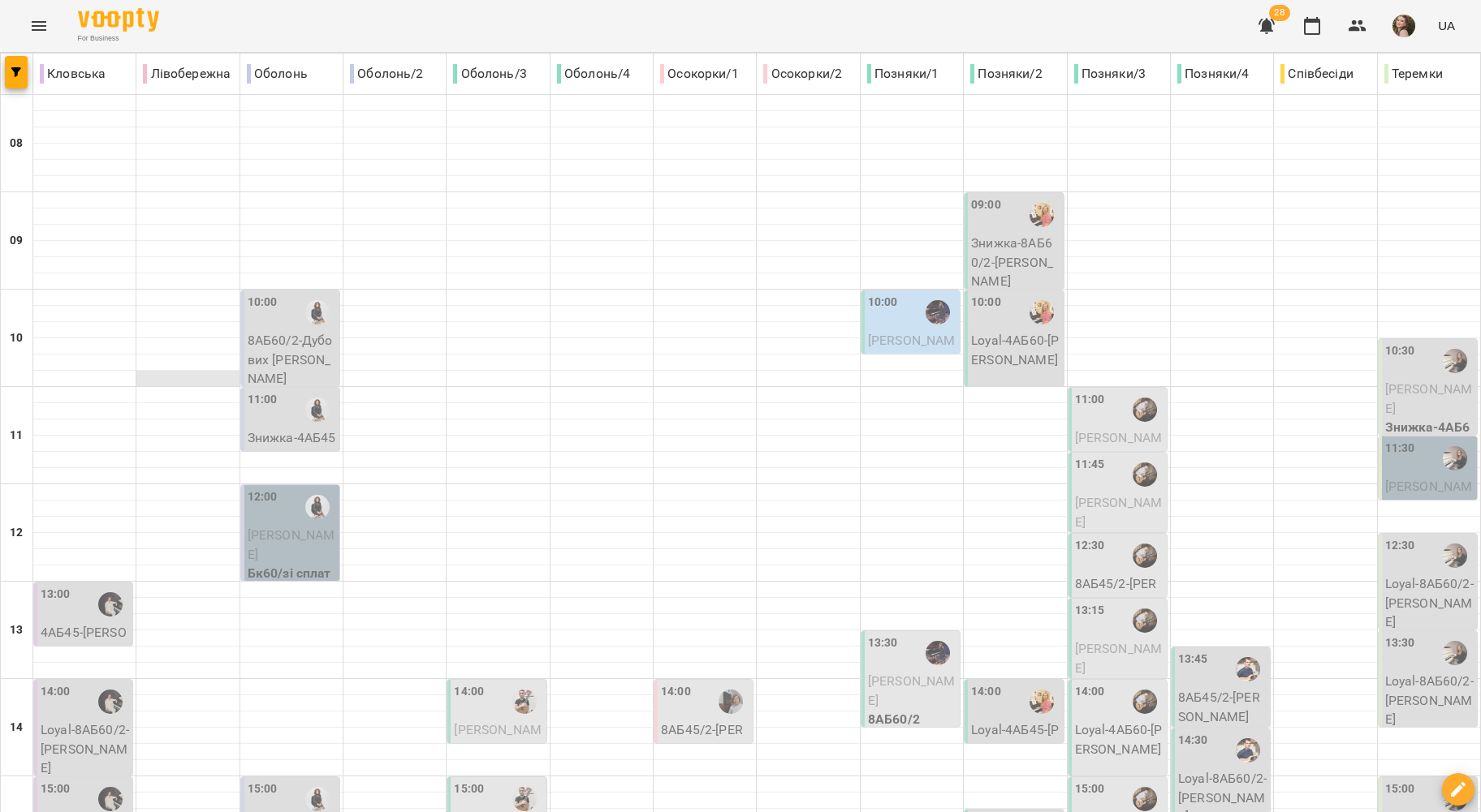
scroll to position [649, 0]
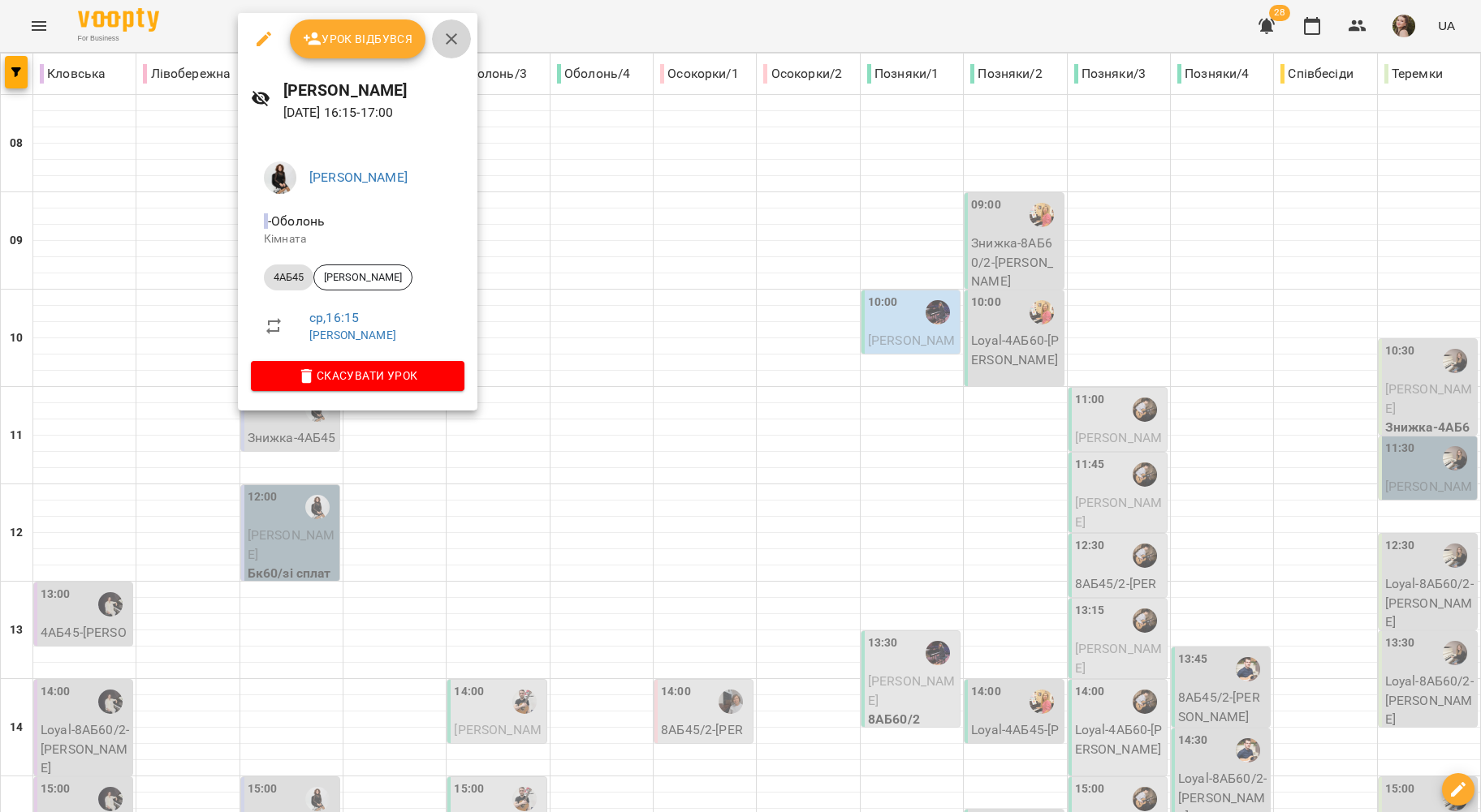
click at [458, 28] on button "button" at bounding box center [451, 39] width 39 height 39
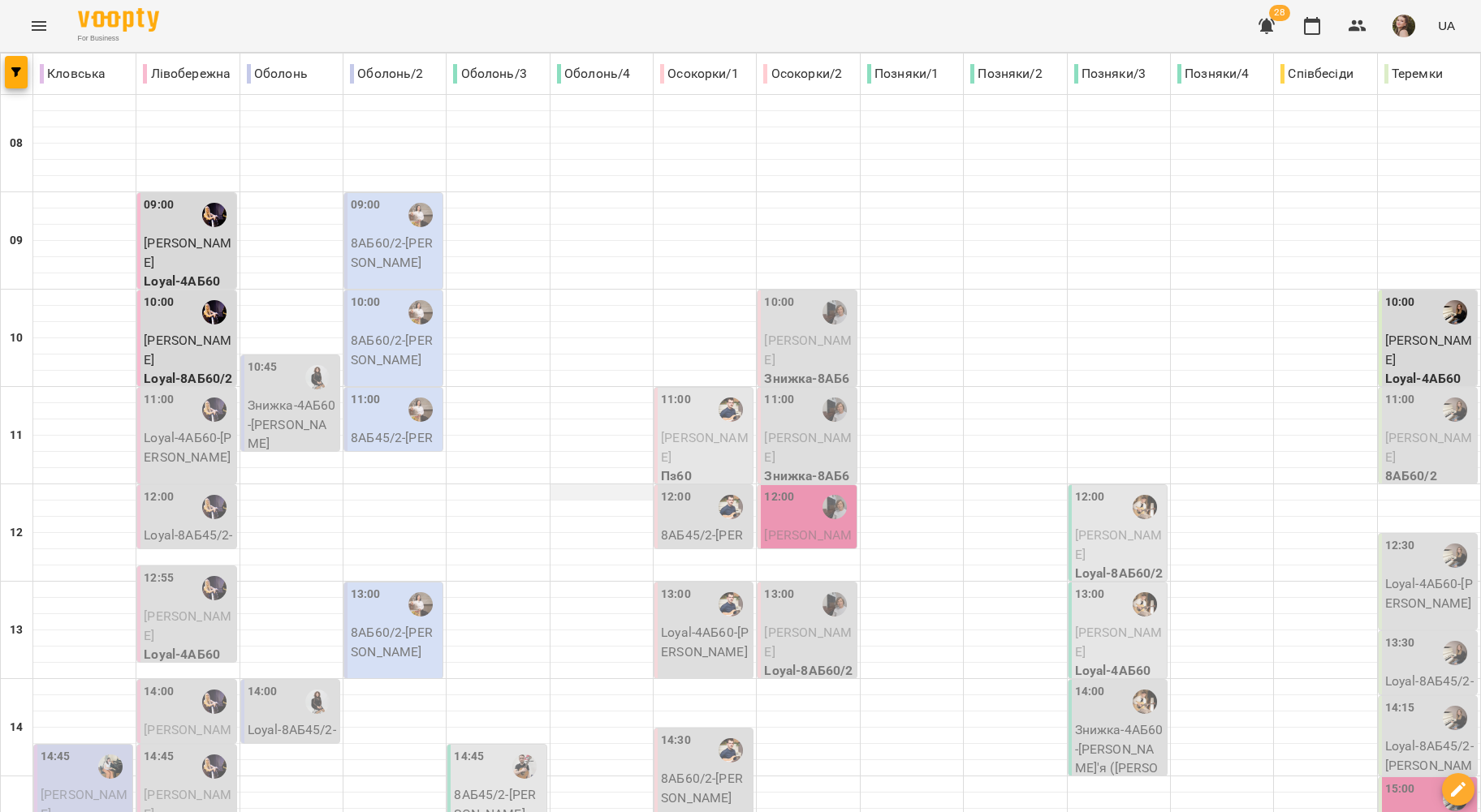
scroll to position [656, 0]
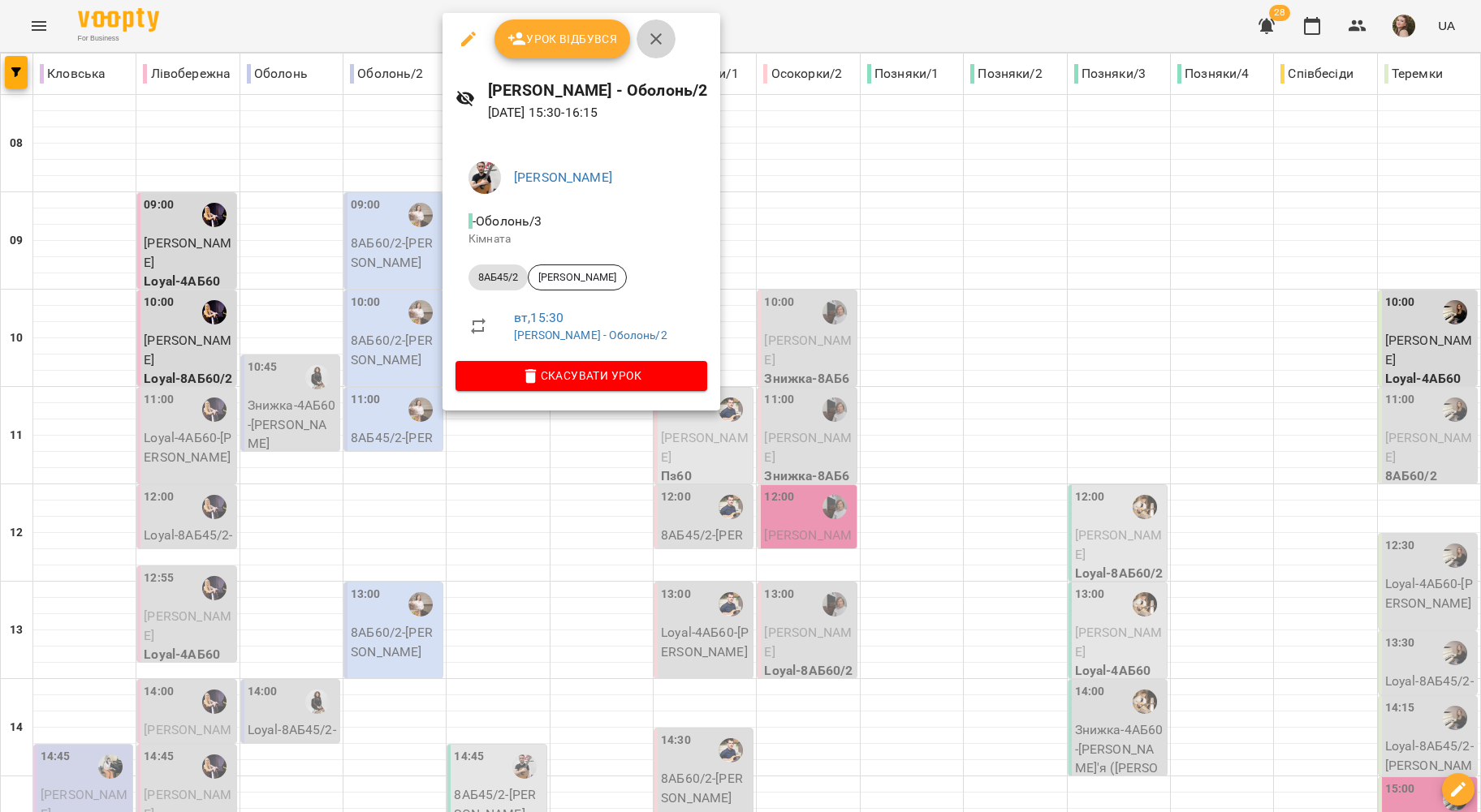
click at [648, 41] on icon "button" at bounding box center [656, 39] width 19 height 19
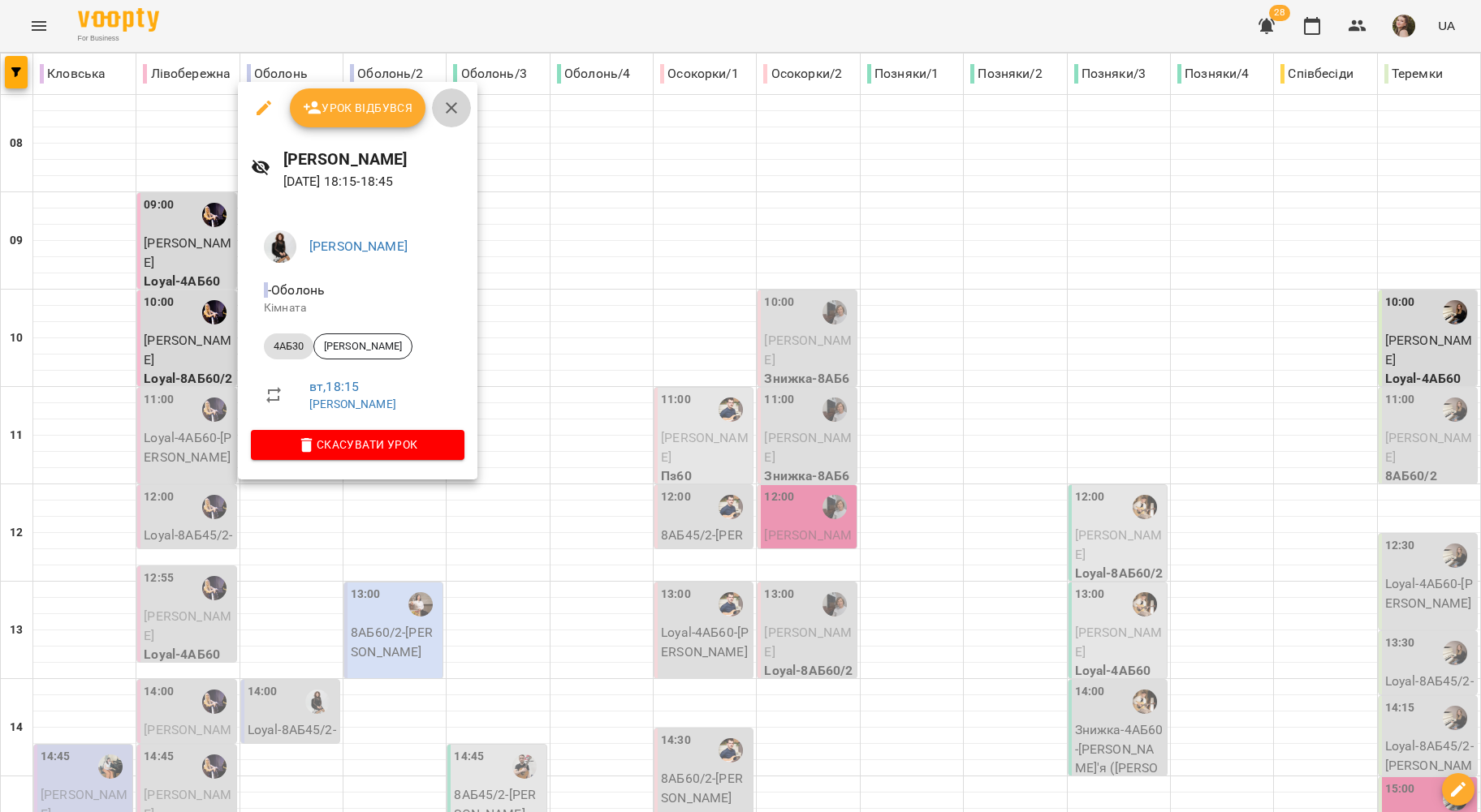
click at [446, 109] on icon "button" at bounding box center [451, 108] width 19 height 19
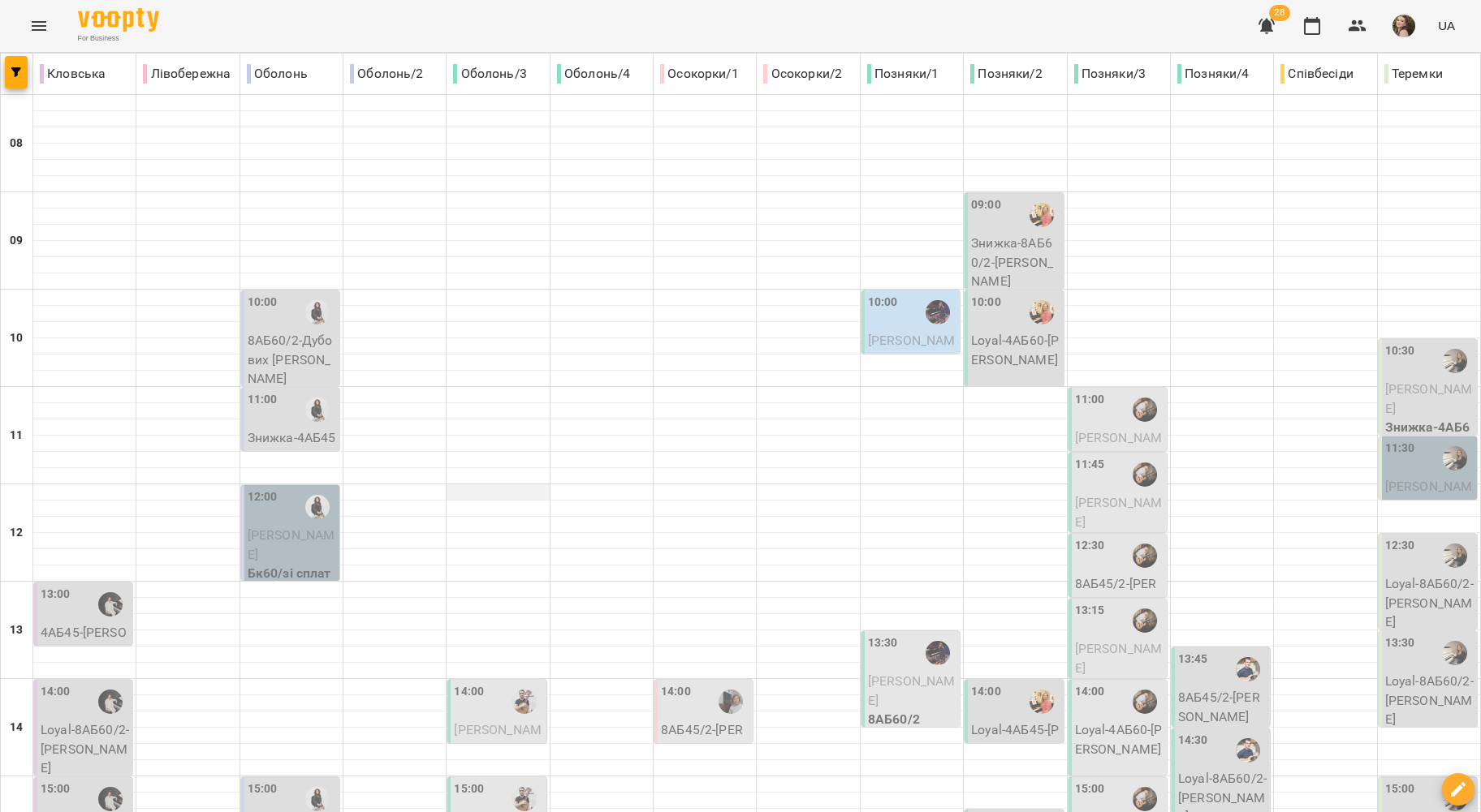
scroll to position [649, 0]
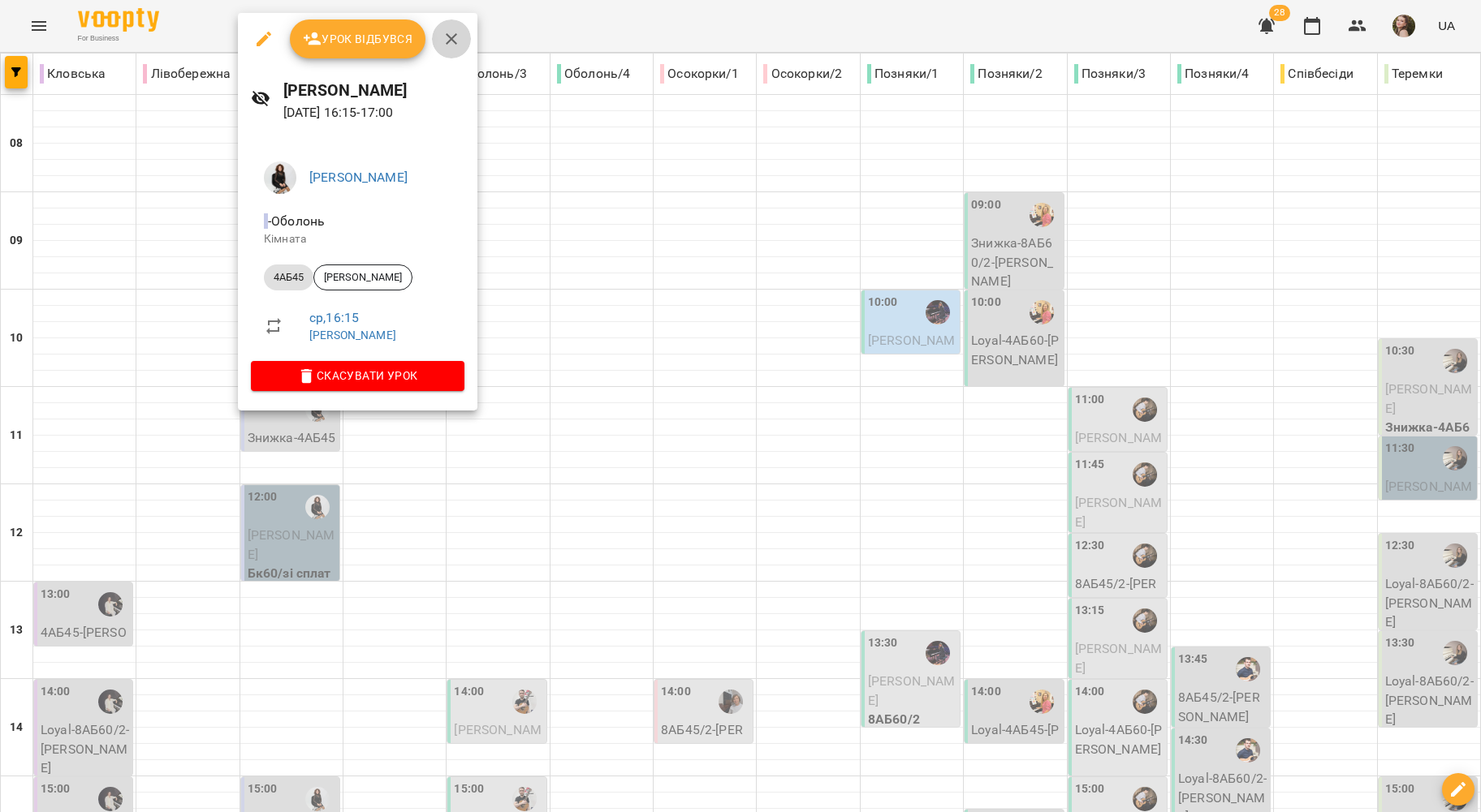
click at [451, 29] on icon "button" at bounding box center [451, 39] width 19 height 19
